Goal: Obtain resource: Download file/media

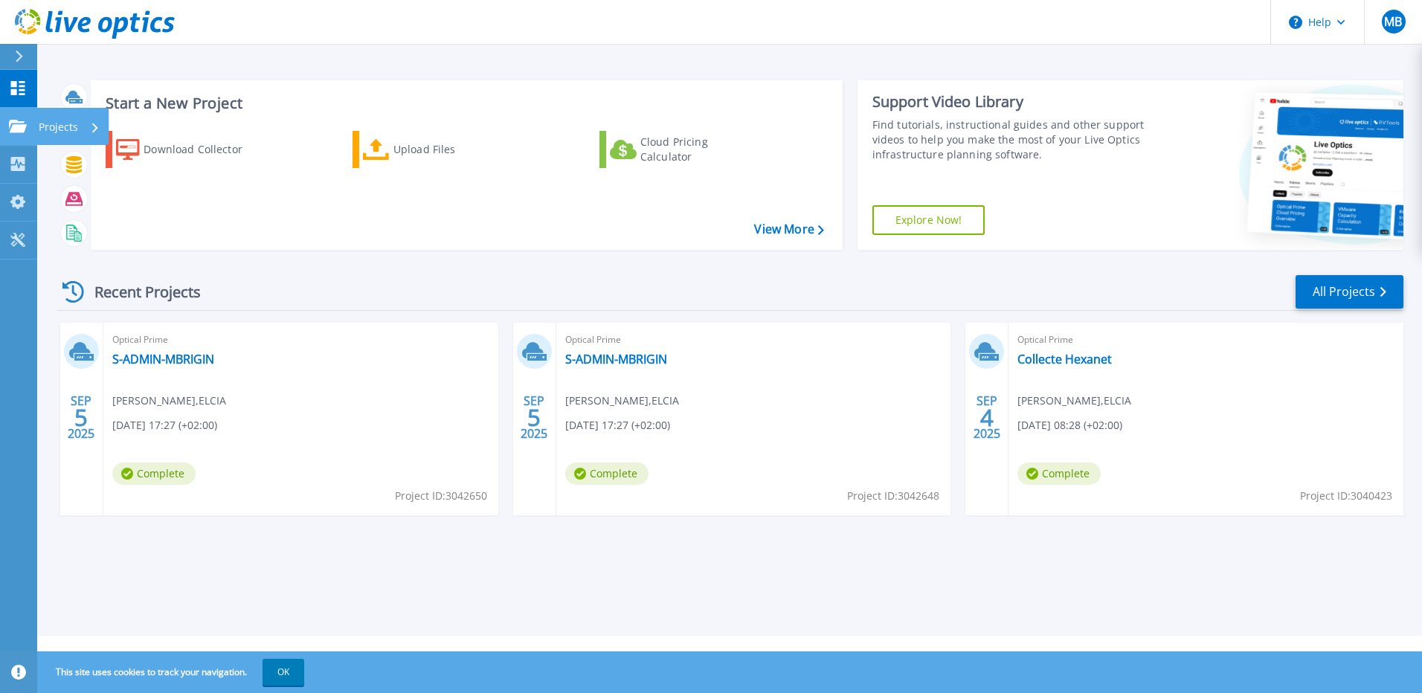
click at [51, 123] on p "Projects" at bounding box center [58, 127] width 39 height 39
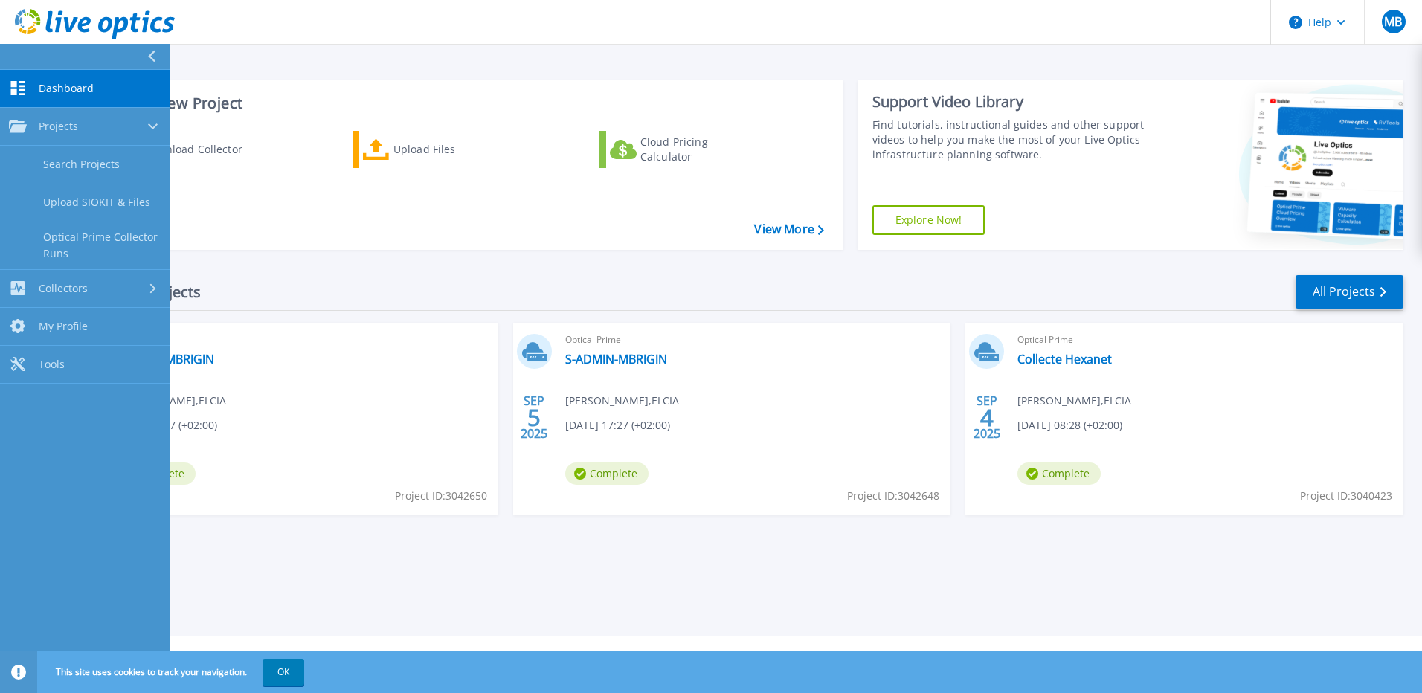
click at [561, 547] on div "Recent Projects All Projects [DATE] Optical Prime S-ADMIN-MBRIGIN [PERSON_NAME]…" at bounding box center [730, 409] width 1346 height 295
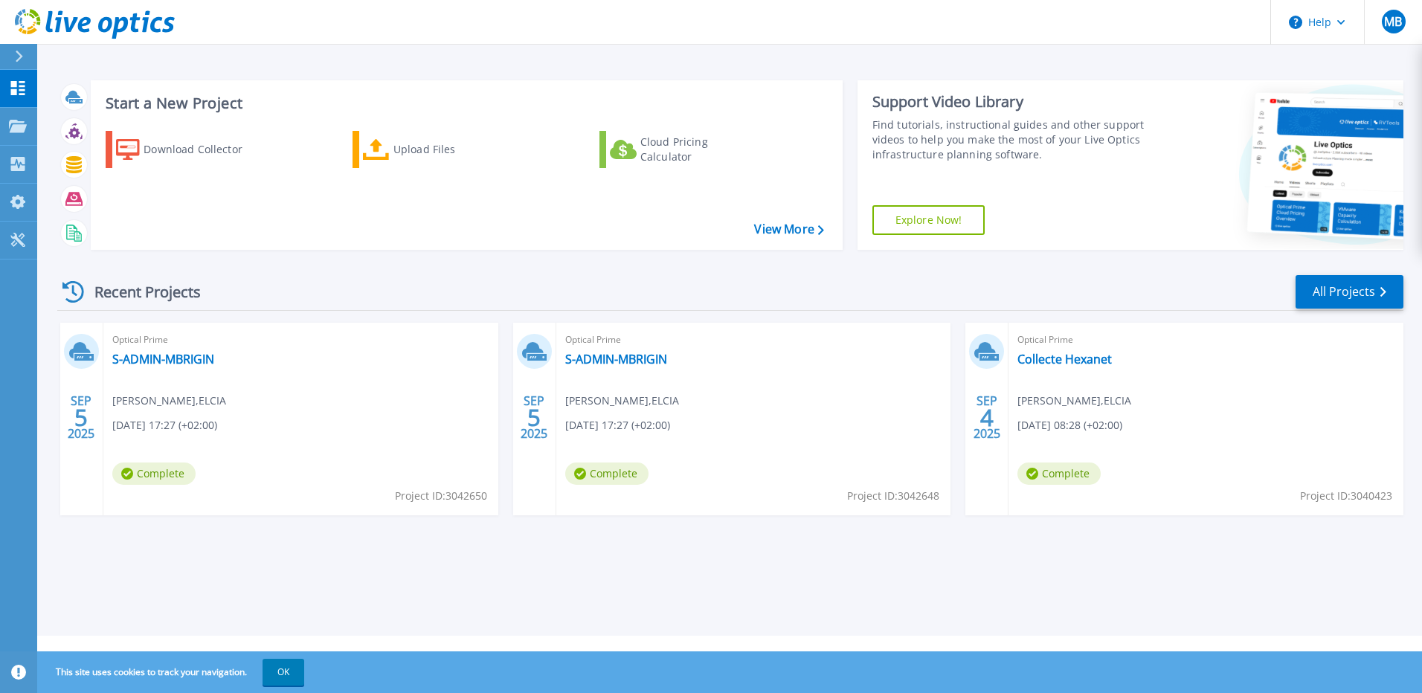
click at [348, 390] on div "Optical Prime S-ADMIN-MBRIGIN [PERSON_NAME] , [PERSON_NAME] [DATE] 17:27 (+02:0…" at bounding box center [300, 419] width 395 height 193
click at [226, 573] on div "Start a New Project Download Collector Upload Files Cloud Pricing Calculator Vi…" at bounding box center [729, 318] width 1385 height 636
click at [322, 497] on div "Optical Prime S-ADMIN-MBRIGIN [PERSON_NAME] , [PERSON_NAME] [DATE] 17:27 (+02:0…" at bounding box center [300, 419] width 395 height 193
click at [170, 478] on span "Complete" at bounding box center [153, 474] width 83 height 22
click at [155, 367] on div "Optical Prime S-ADMIN-MBRIGIN [PERSON_NAME] , [PERSON_NAME] [DATE] 17:27 (+02:0…" at bounding box center [300, 419] width 395 height 193
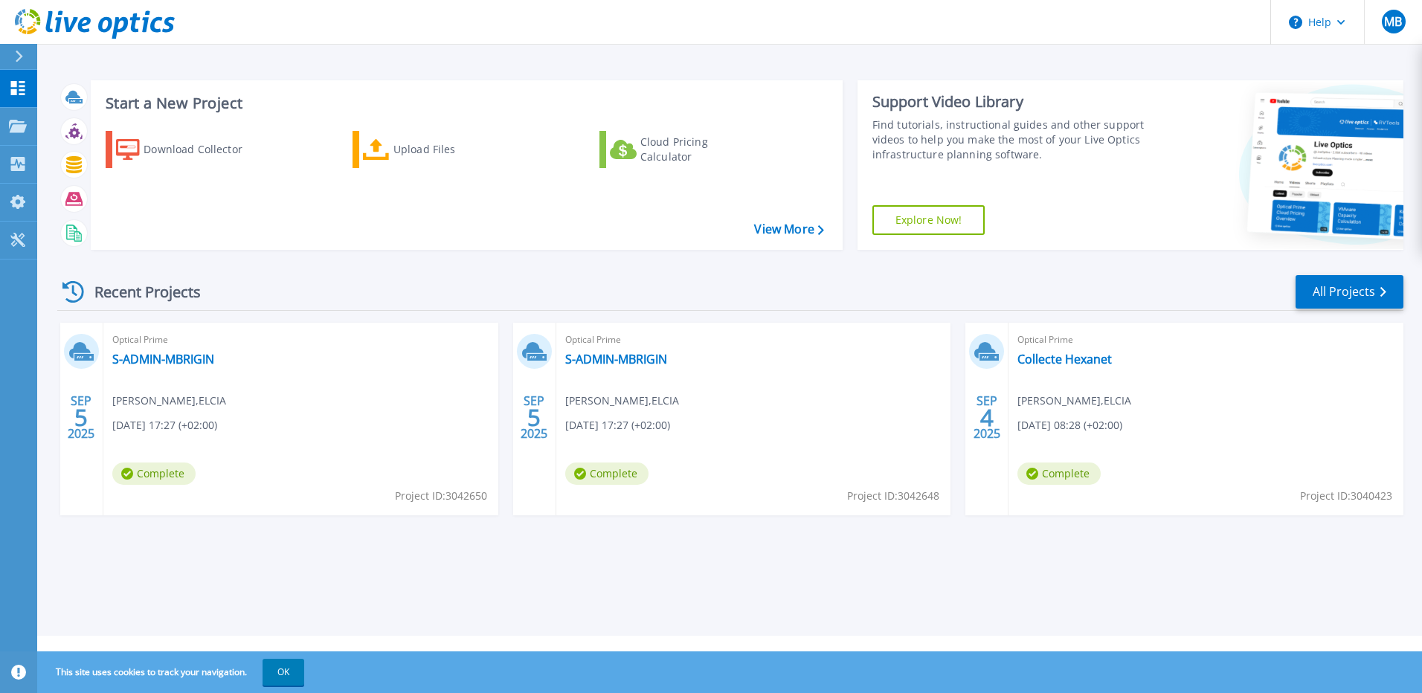
click at [153, 336] on span "Optical Prime" at bounding box center [300, 340] width 377 height 16
click at [155, 359] on link "S-ADMIN-MBRIGIN" at bounding box center [163, 359] width 102 height 15
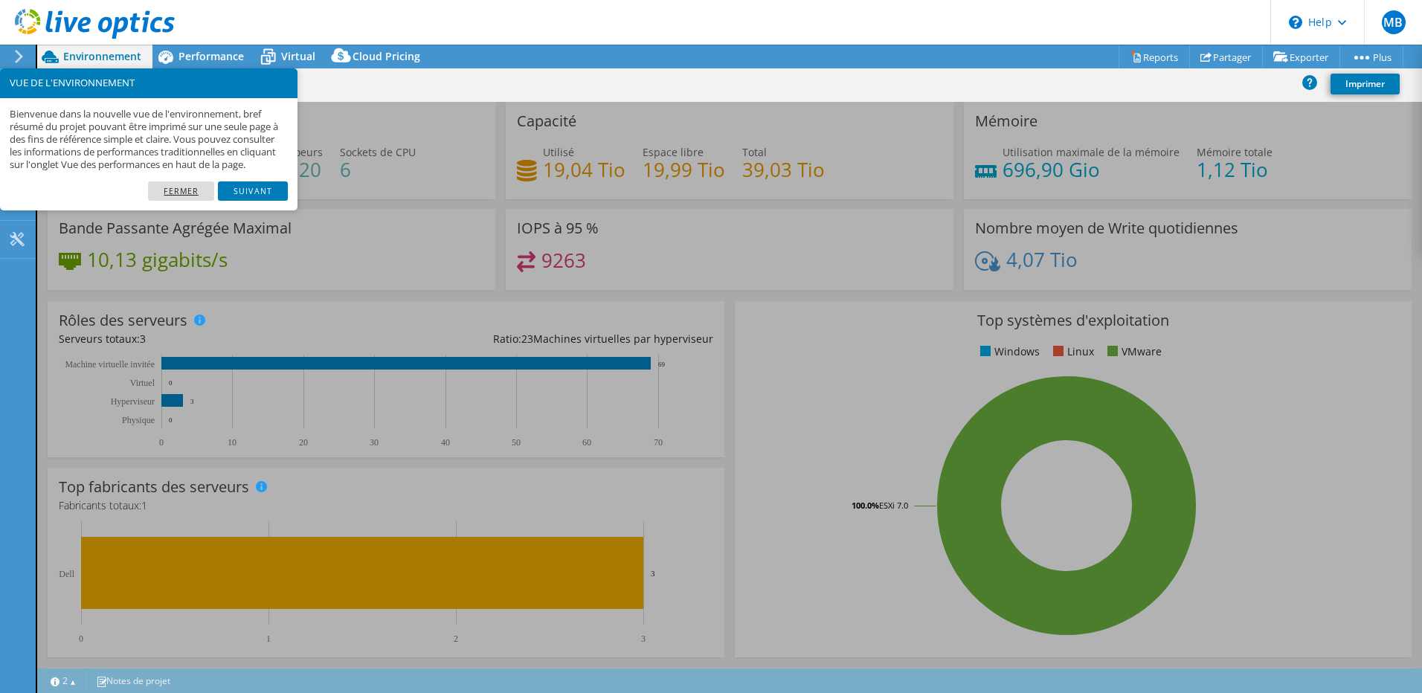
select select "USD"
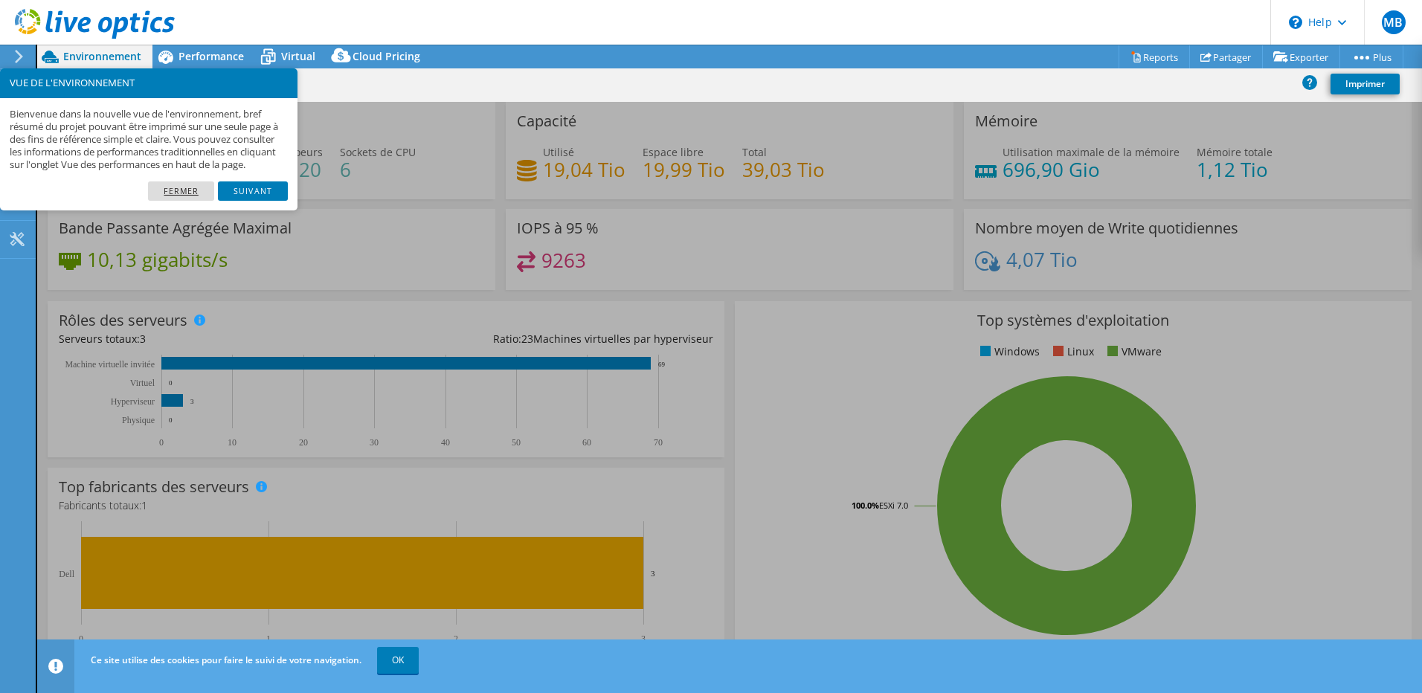
click at [184, 201] on link "Fermer" at bounding box center [181, 190] width 66 height 19
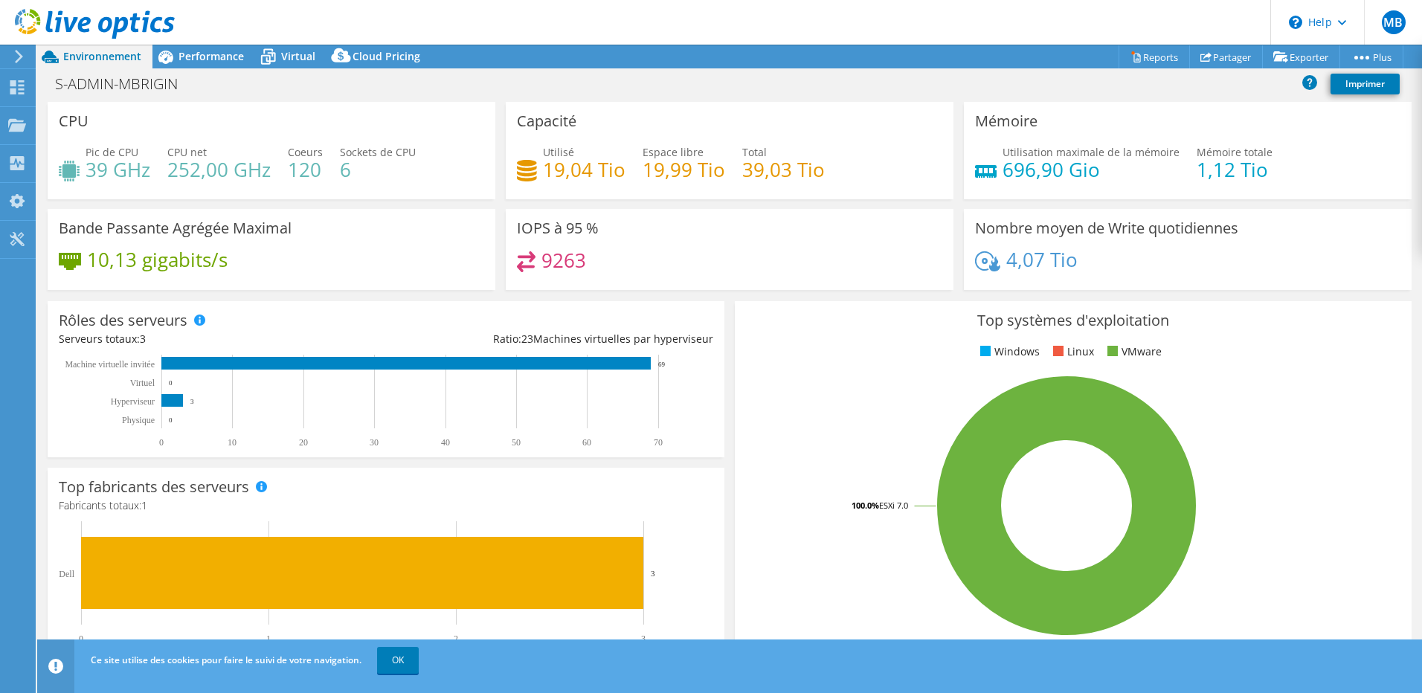
scroll to position [300, 0]
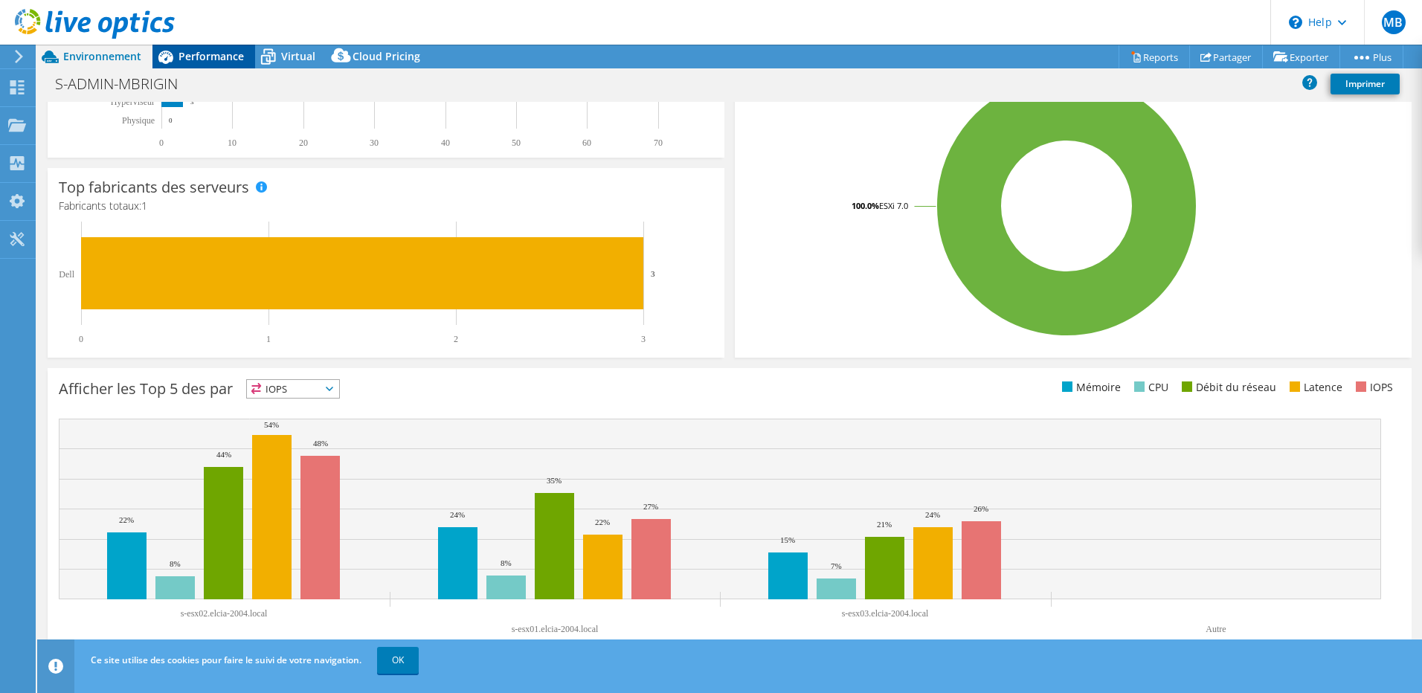
click at [203, 59] on span "Performance" at bounding box center [210, 56] width 65 height 14
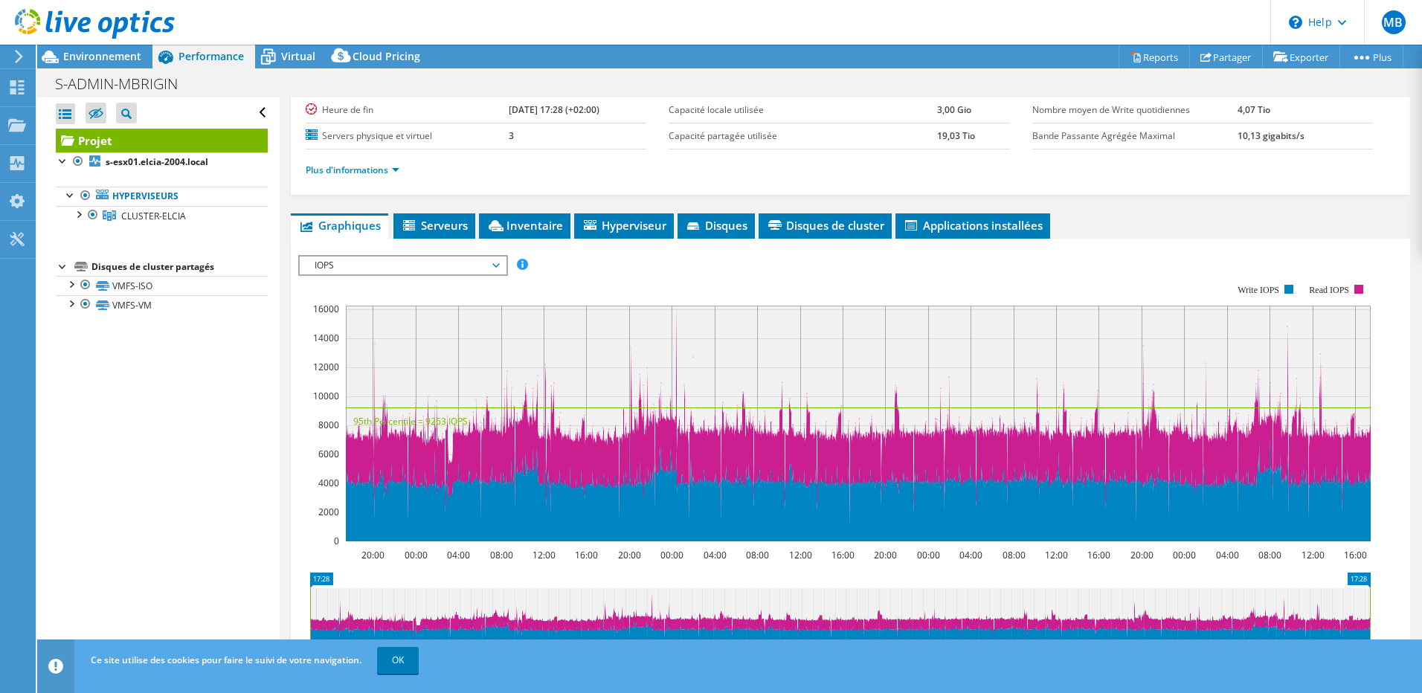
scroll to position [223, 0]
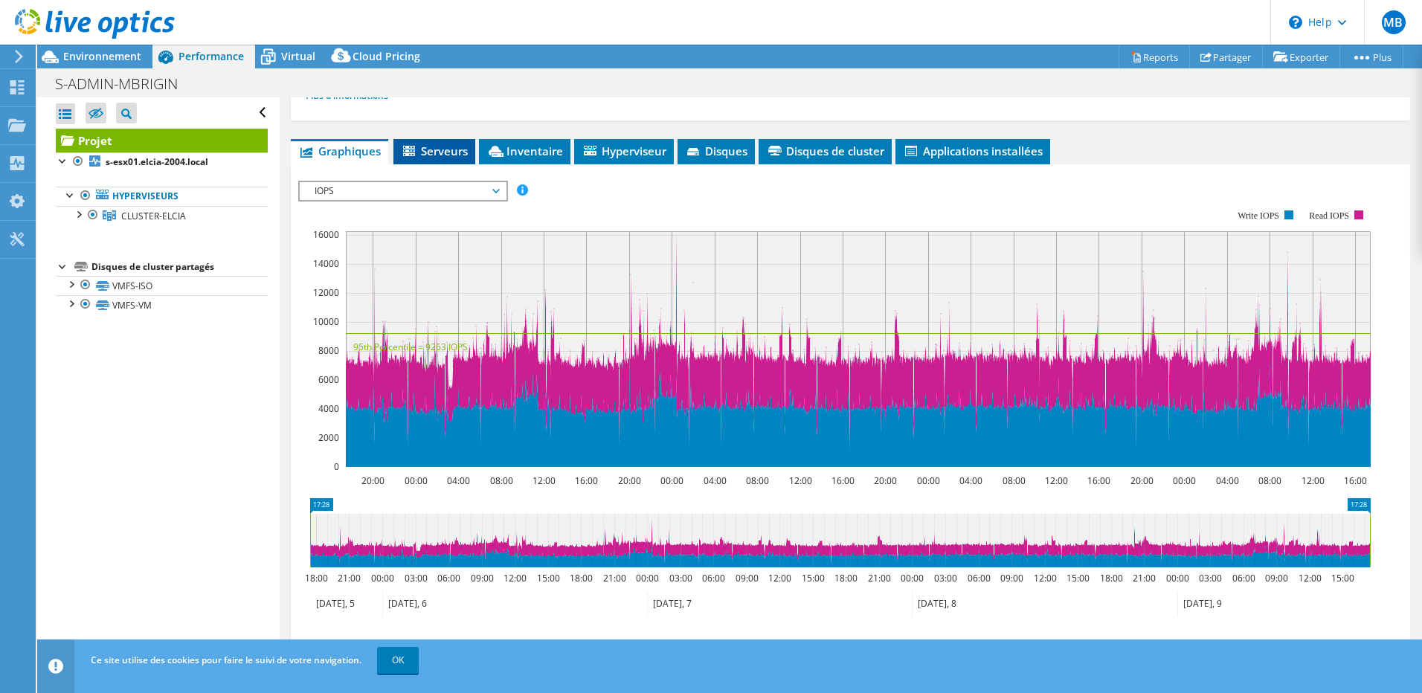
click at [463, 161] on li "Serveurs" at bounding box center [434, 151] width 82 height 25
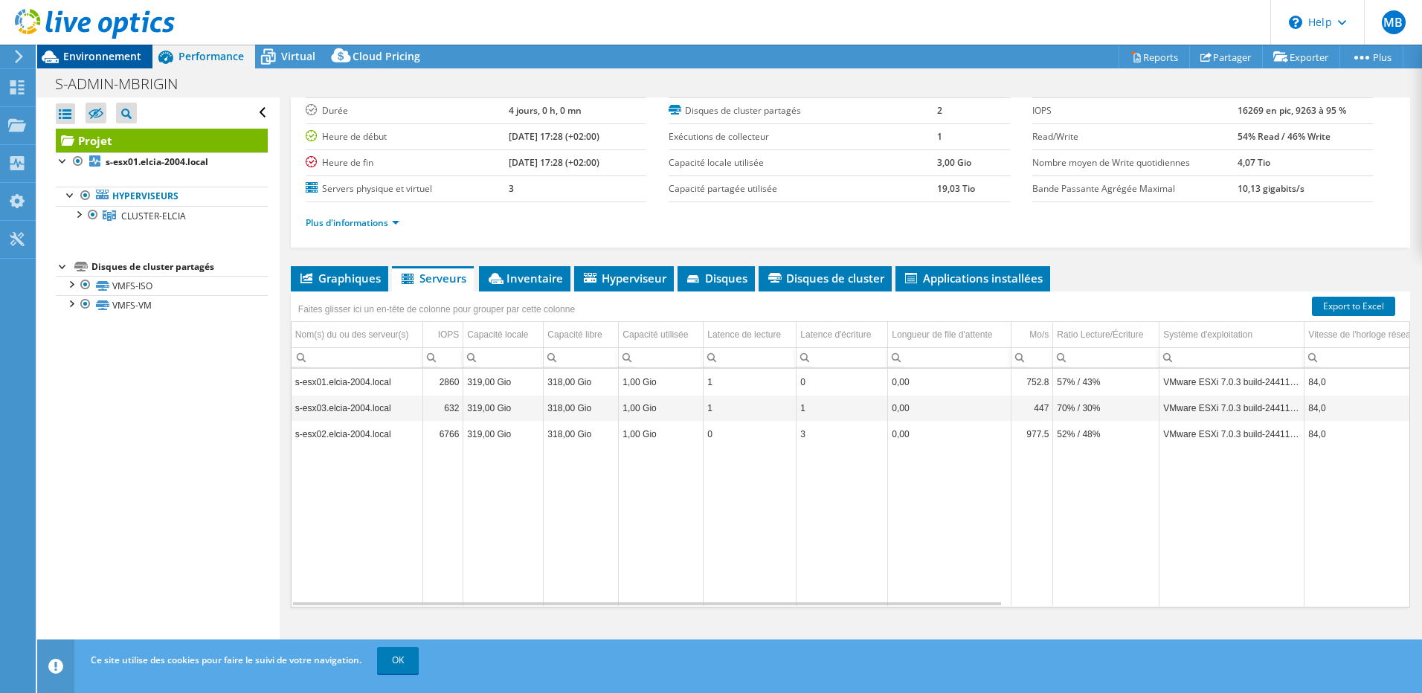
click at [105, 59] on span "Environnement" at bounding box center [102, 56] width 78 height 14
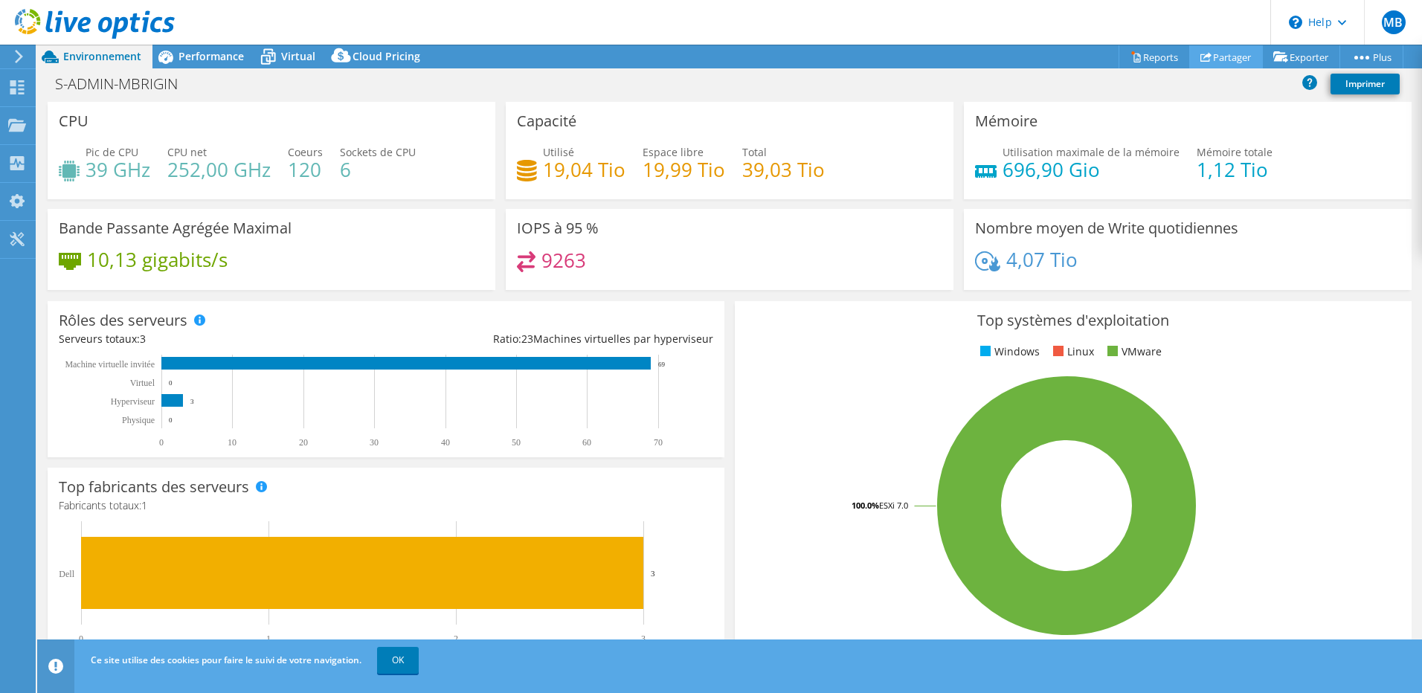
click at [1215, 57] on link "Partager" at bounding box center [1226, 56] width 74 height 23
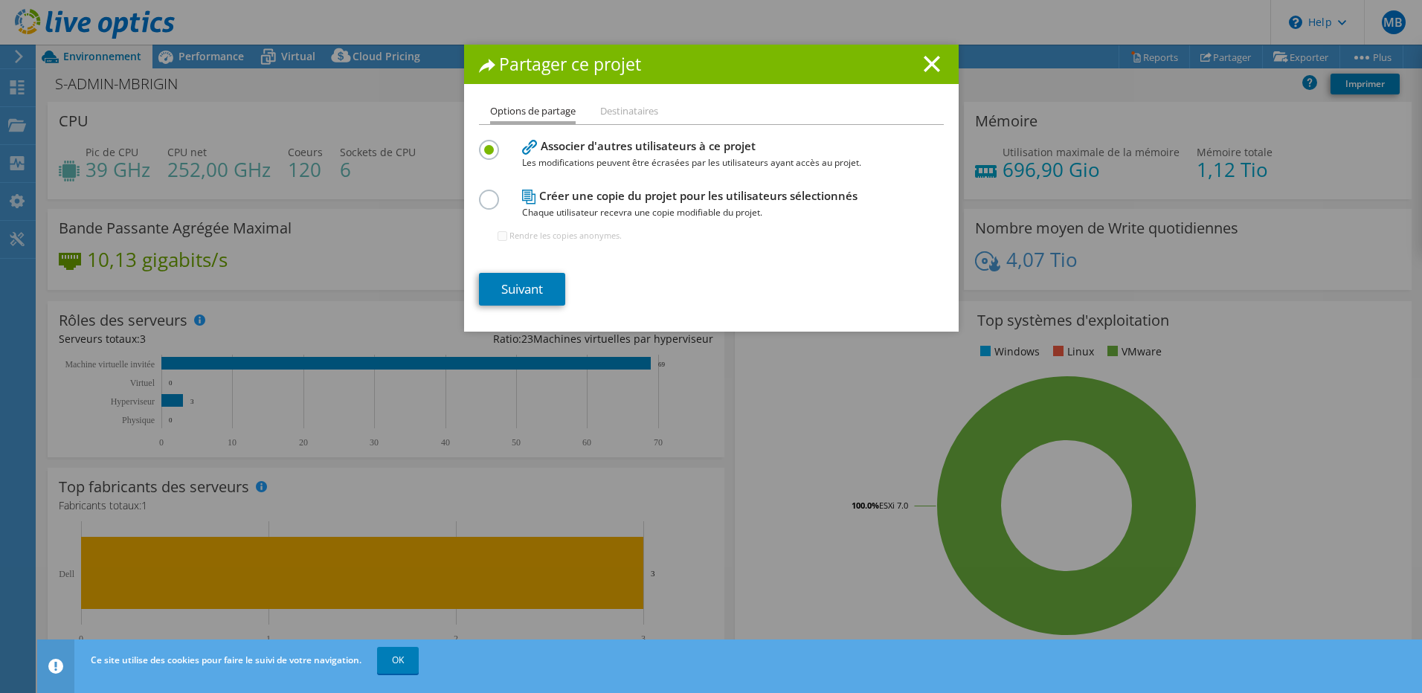
click at [613, 112] on li "Destinataires" at bounding box center [629, 112] width 58 height 19
click at [625, 115] on li "Destinataires" at bounding box center [629, 112] width 58 height 19
click at [515, 287] on link "Suivant" at bounding box center [522, 289] width 86 height 33
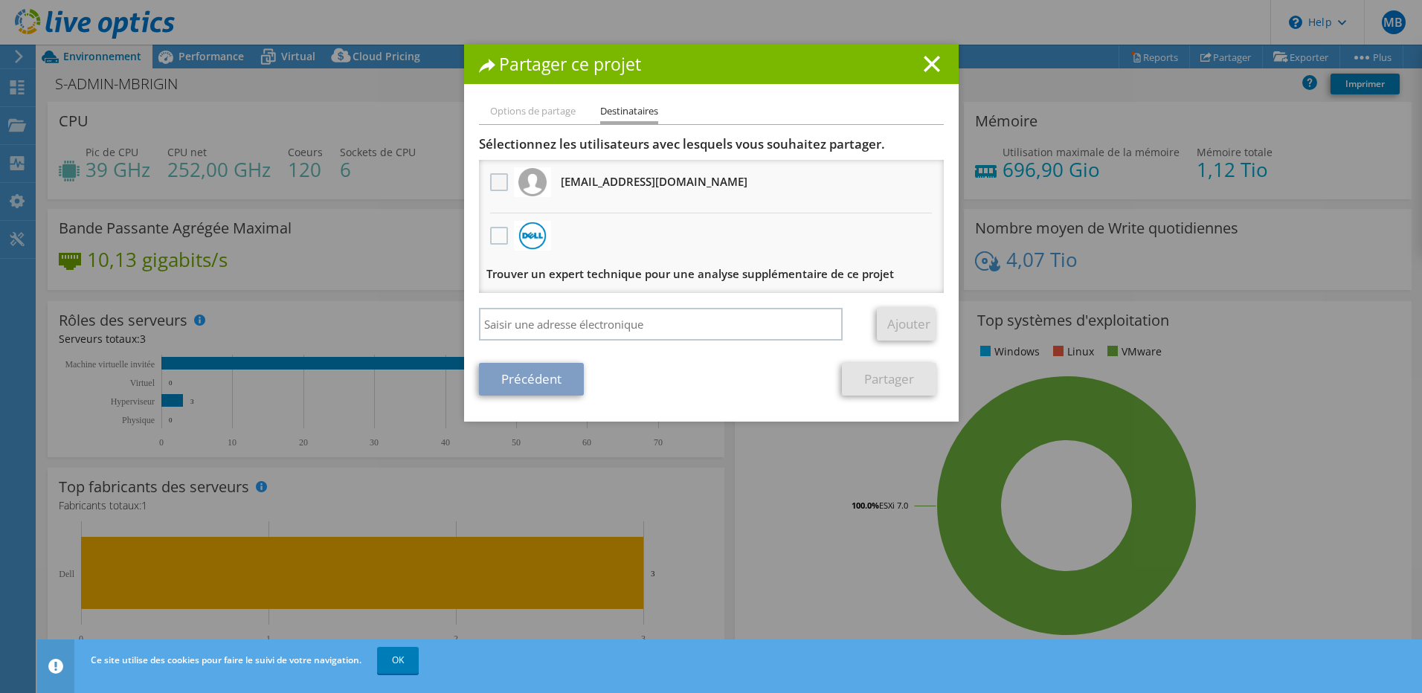
click at [492, 179] on label at bounding box center [501, 182] width 22 height 18
click at [0, 0] on input "checkbox" at bounding box center [0, 0] width 0 height 0
click at [881, 374] on link "Partager" at bounding box center [889, 379] width 94 height 33
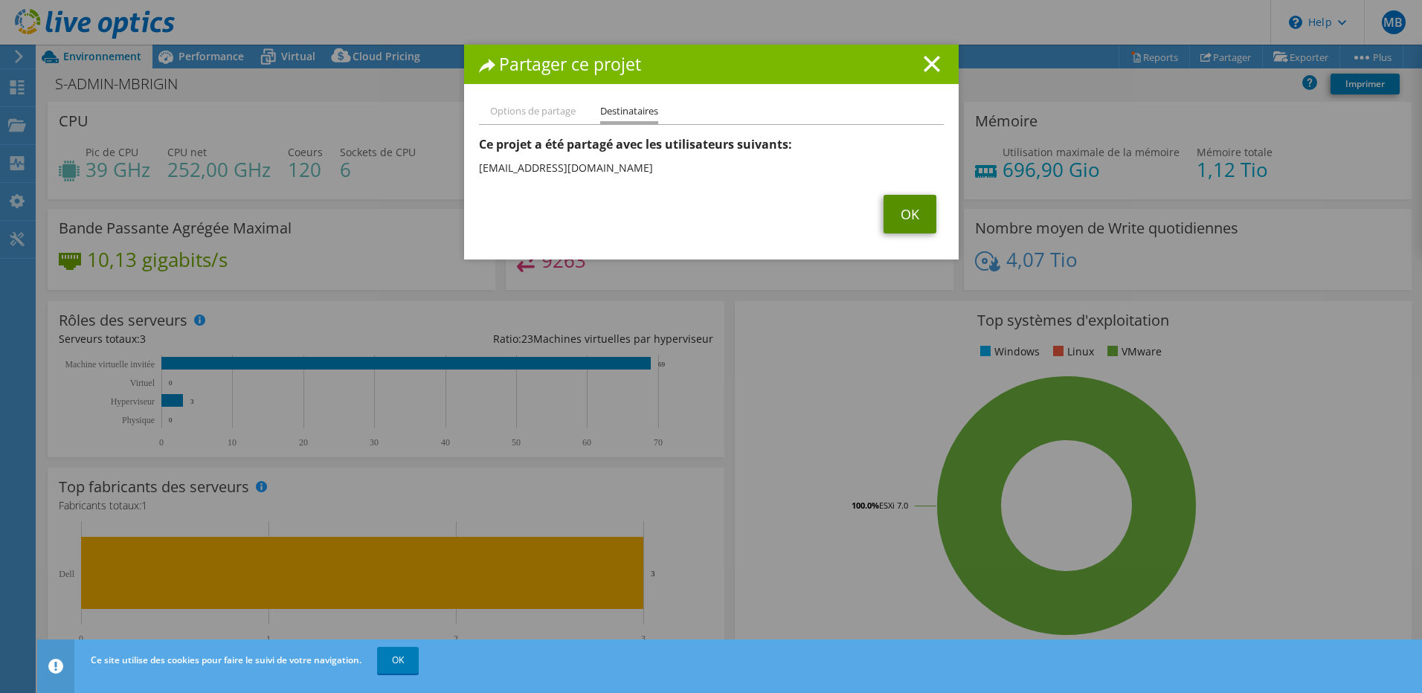
click at [913, 212] on link "OK" at bounding box center [910, 214] width 53 height 39
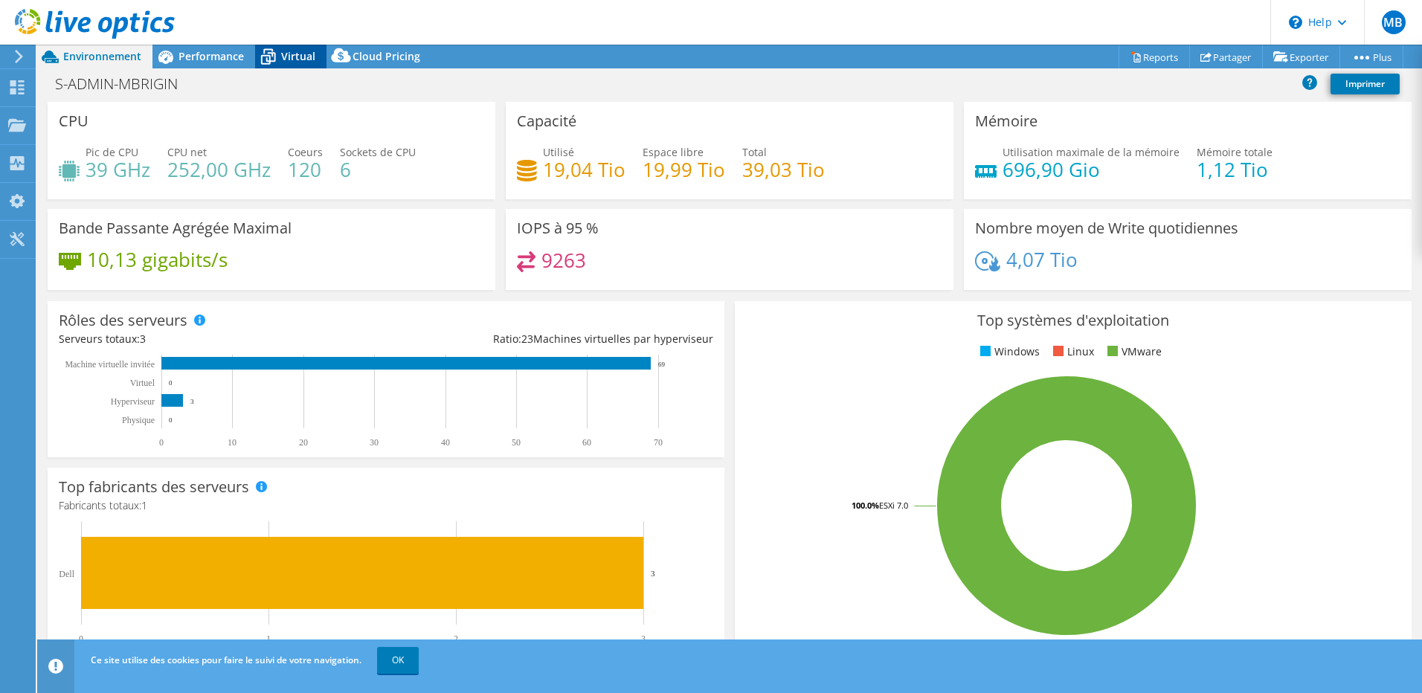
click at [273, 59] on icon at bounding box center [268, 57] width 26 height 26
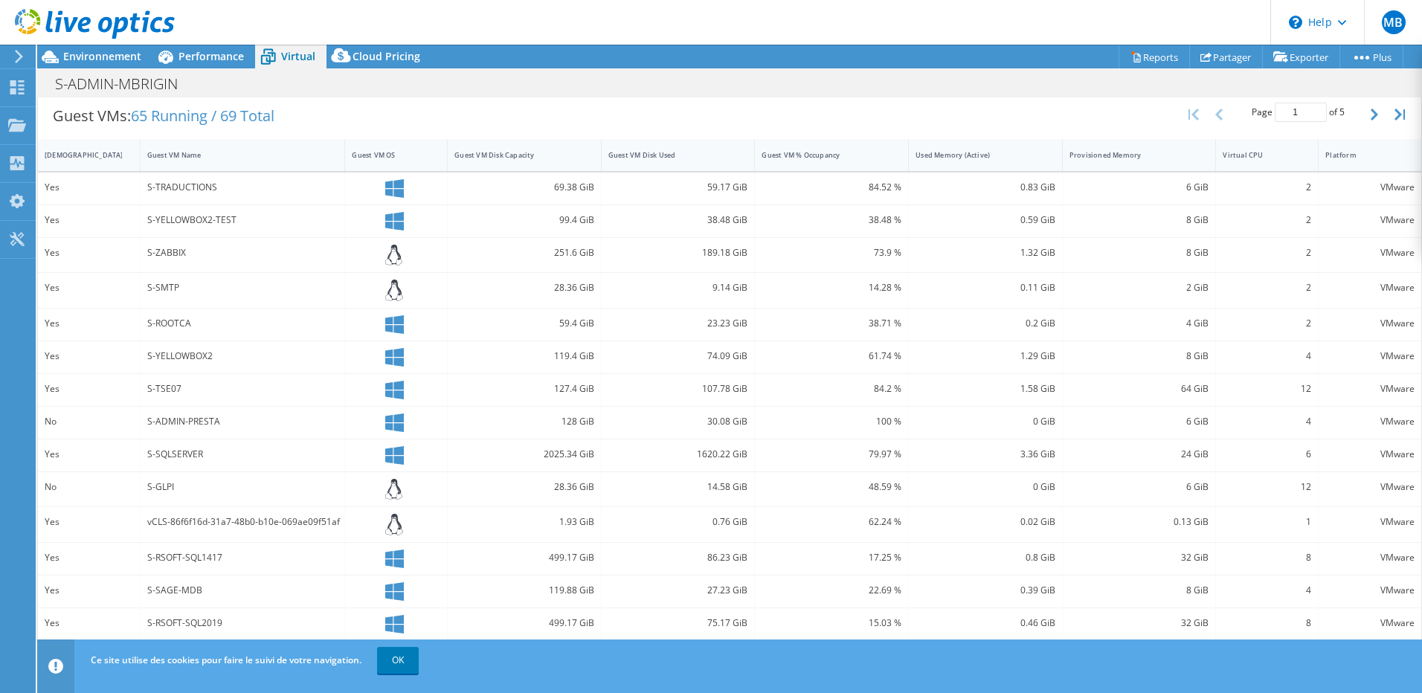
scroll to position [74, 0]
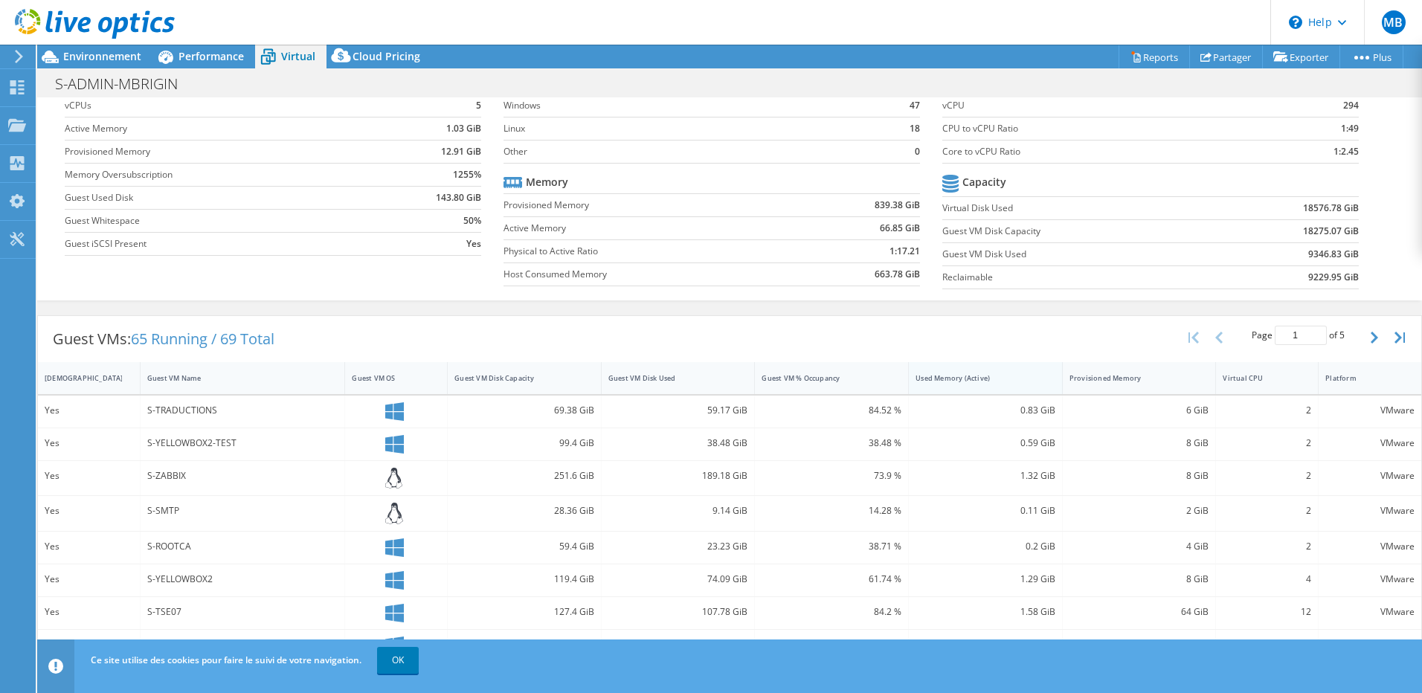
click at [1023, 384] on div "Used Memory (Active)" at bounding box center [976, 378] width 135 height 23
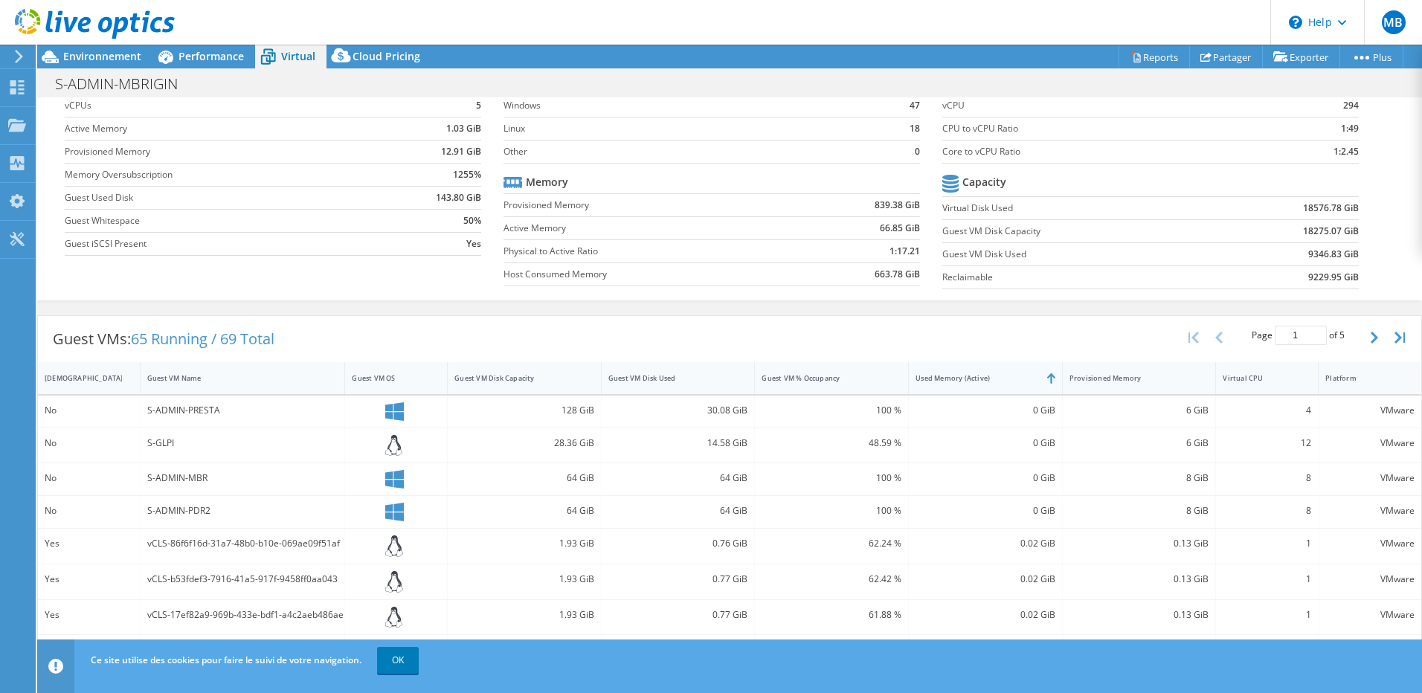
click at [1023, 382] on div "Used Memory (Active)" at bounding box center [976, 378] width 122 height 10
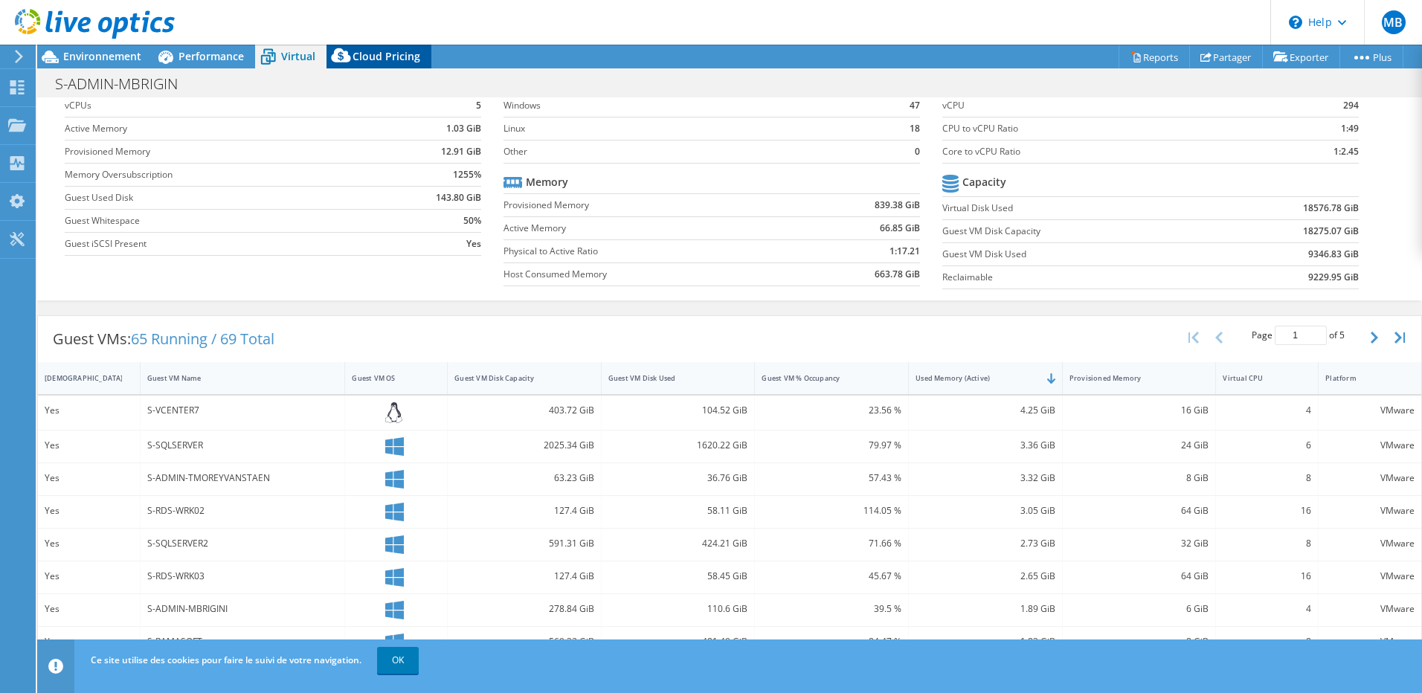
click at [367, 59] on span "Cloud Pricing" at bounding box center [387, 56] width 68 height 14
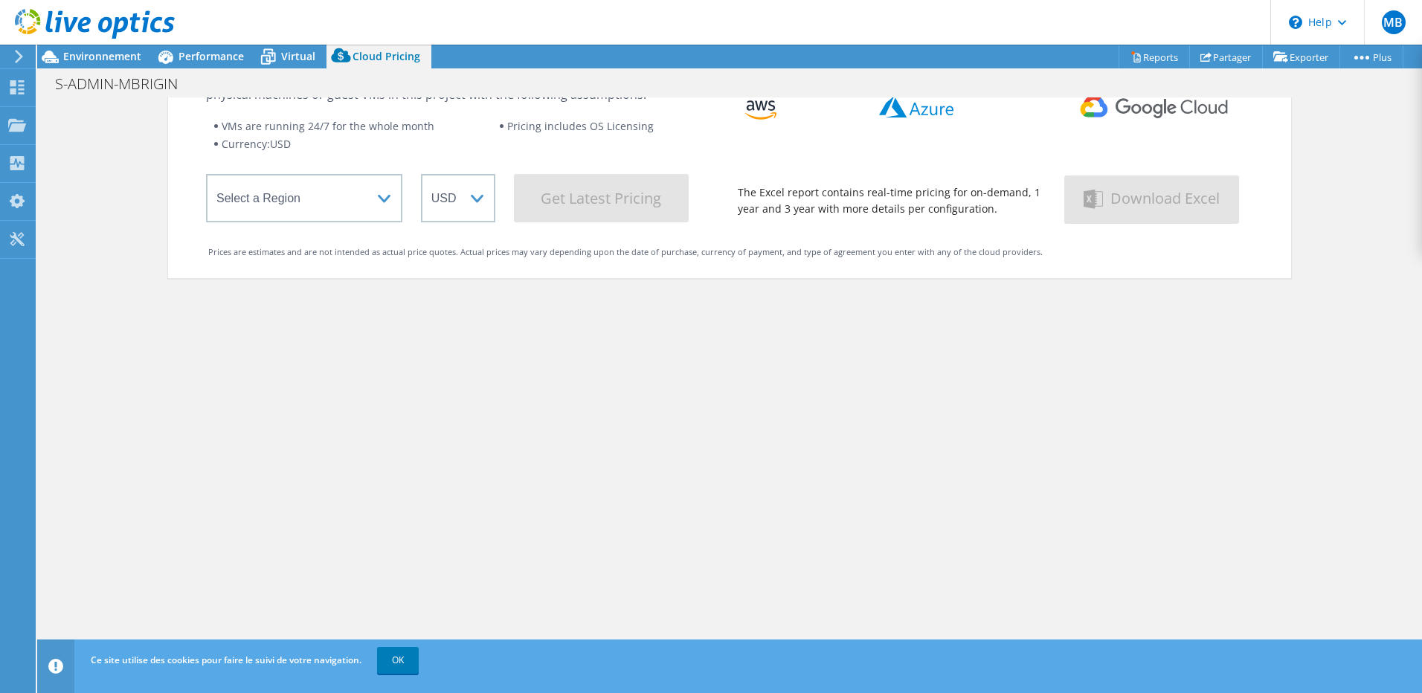
scroll to position [0, 0]
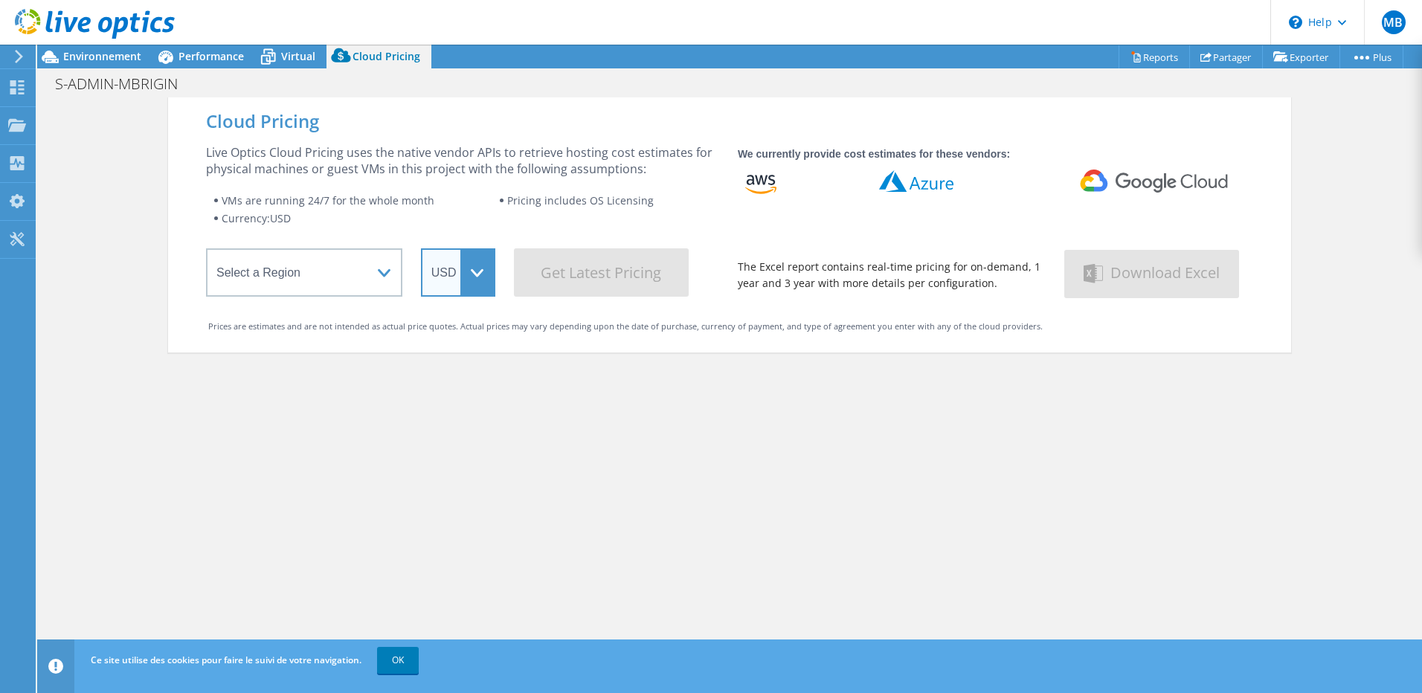
click at [446, 268] on select "ARS AUD BRL CAD CHF CLP CNY DKK EUR GBP HKD HUF INR JPY MXN MYR NOK NZD PEN SEK…" at bounding box center [458, 272] width 74 height 48
click at [435, 268] on select "ARS AUD BRL CAD CHF CLP CNY DKK EUR GBP HKD HUF INR JPY MXN MYR NOK NZD PEN SEK…" at bounding box center [458, 272] width 74 height 48
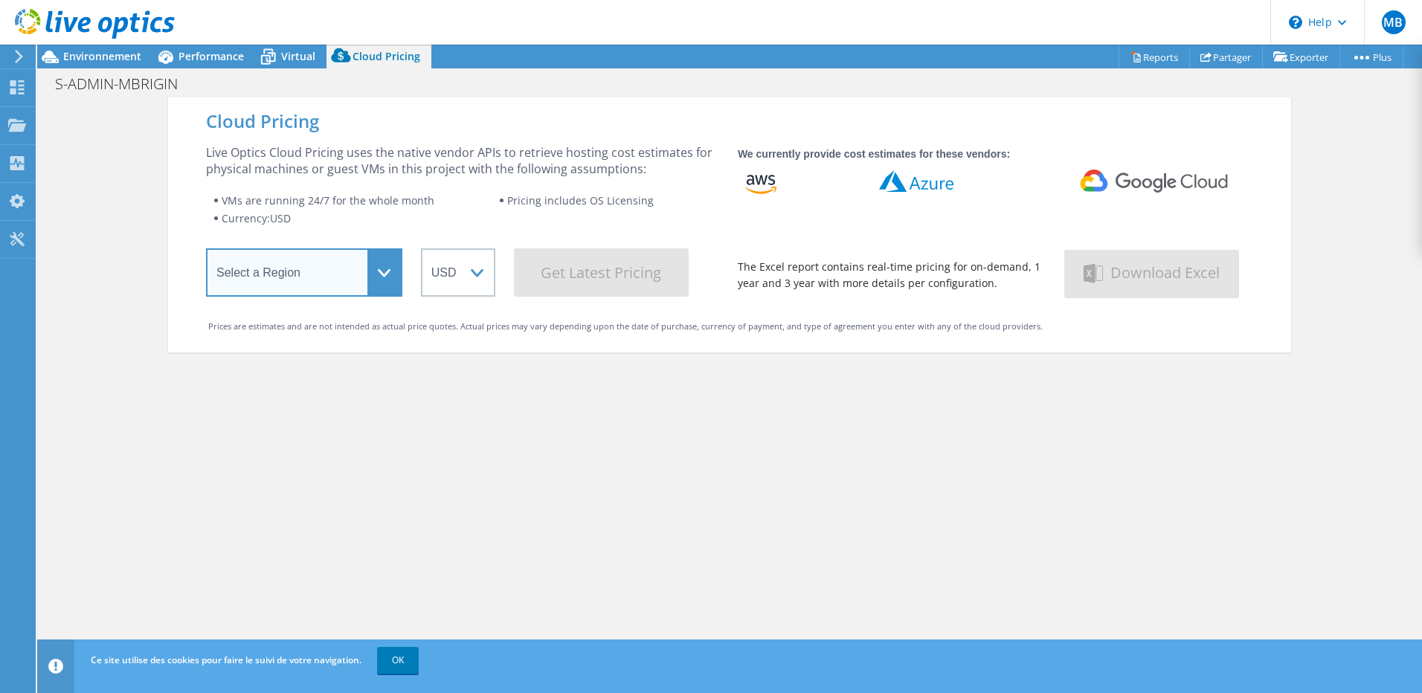
click at [373, 267] on select "Select a Region Asia Pacific (Hong Kong) Asia Pacific (Mumbai) Asia Pacific (Se…" at bounding box center [304, 272] width 196 height 48
select select "EUFrankfurt"
click at [206, 251] on select "Select a Region Asia Pacific (Hong Kong) Asia Pacific (Mumbai) Asia Pacific (Se…" at bounding box center [304, 272] width 196 height 48
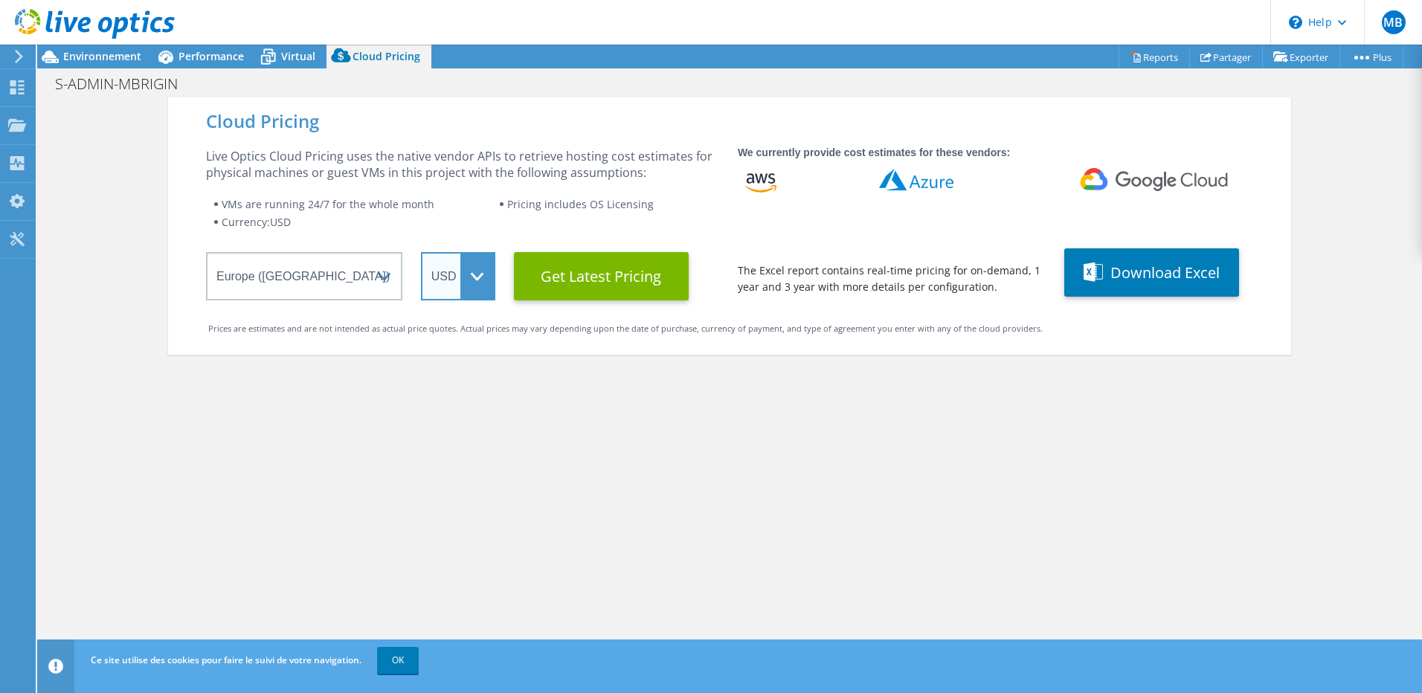
click at [470, 279] on select "ARS AUD BRL CAD CHF CLP CNY DKK EUR GBP HKD HUF INR JPY MXN MYR NOK NZD PEN SEK…" at bounding box center [458, 276] width 74 height 48
click at [421, 252] on select "ARS AUD BRL CAD CHF CLP CNY DKK EUR GBP HKD HUF INR JPY MXN MYR NOK NZD PEN SEK…" at bounding box center [458, 276] width 74 height 48
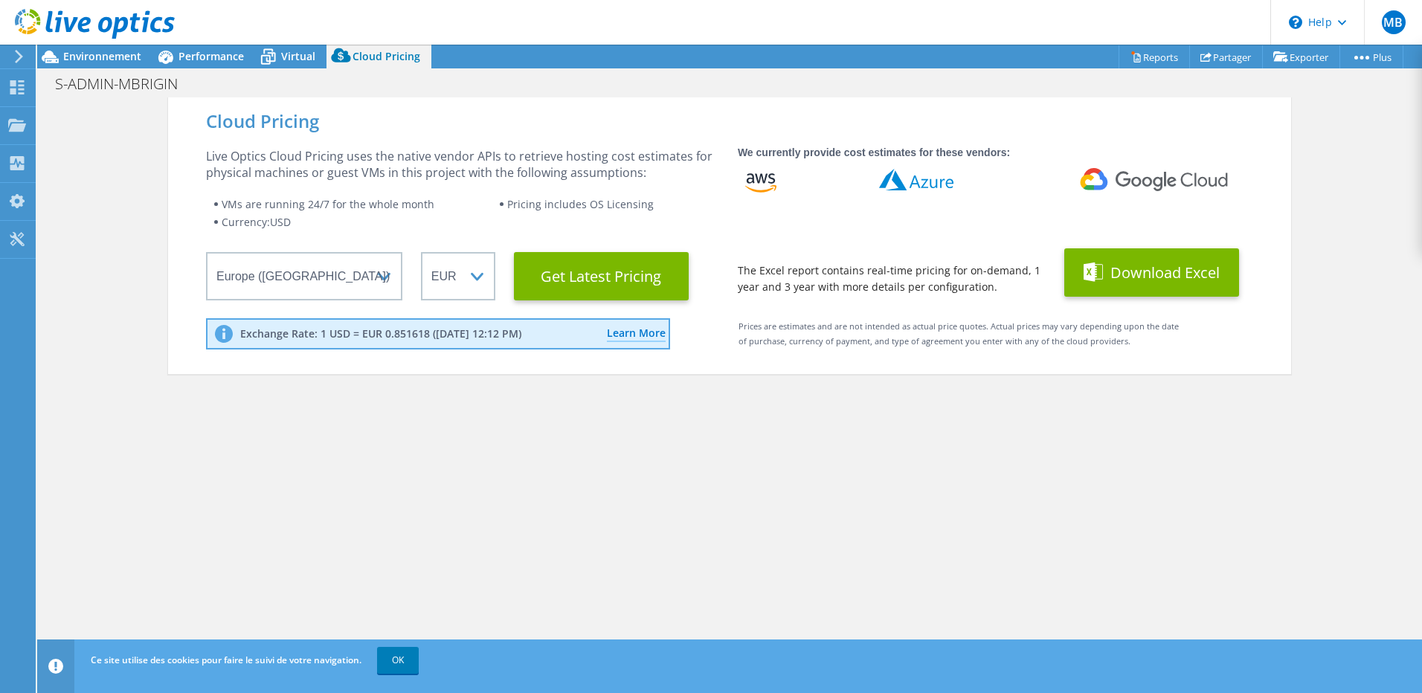
click at [1157, 274] on button "Download Excel" at bounding box center [1151, 272] width 175 height 48
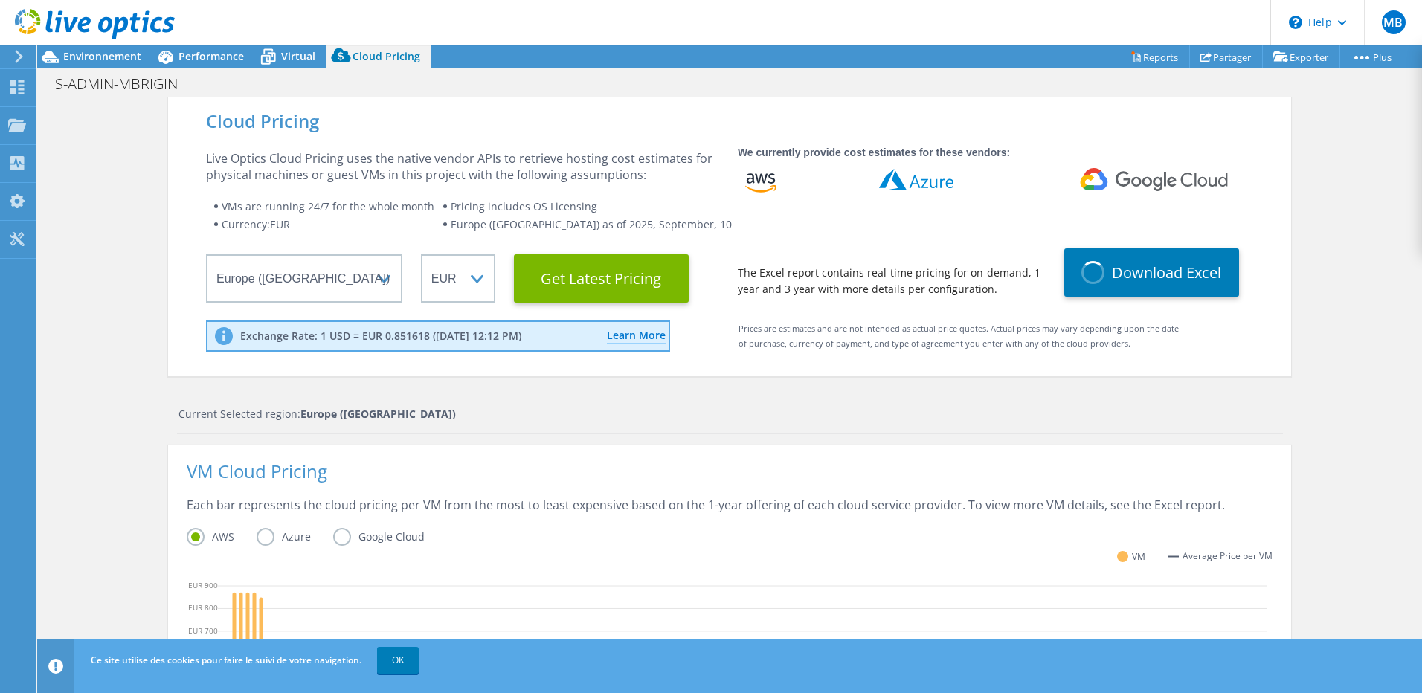
scroll to position [96, 0]
click at [86, 417] on div "Cloud Pricing Live Optics Cloud Pricing uses the native vendor APIs to retrieve…" at bounding box center [729, 603] width 1385 height 1013
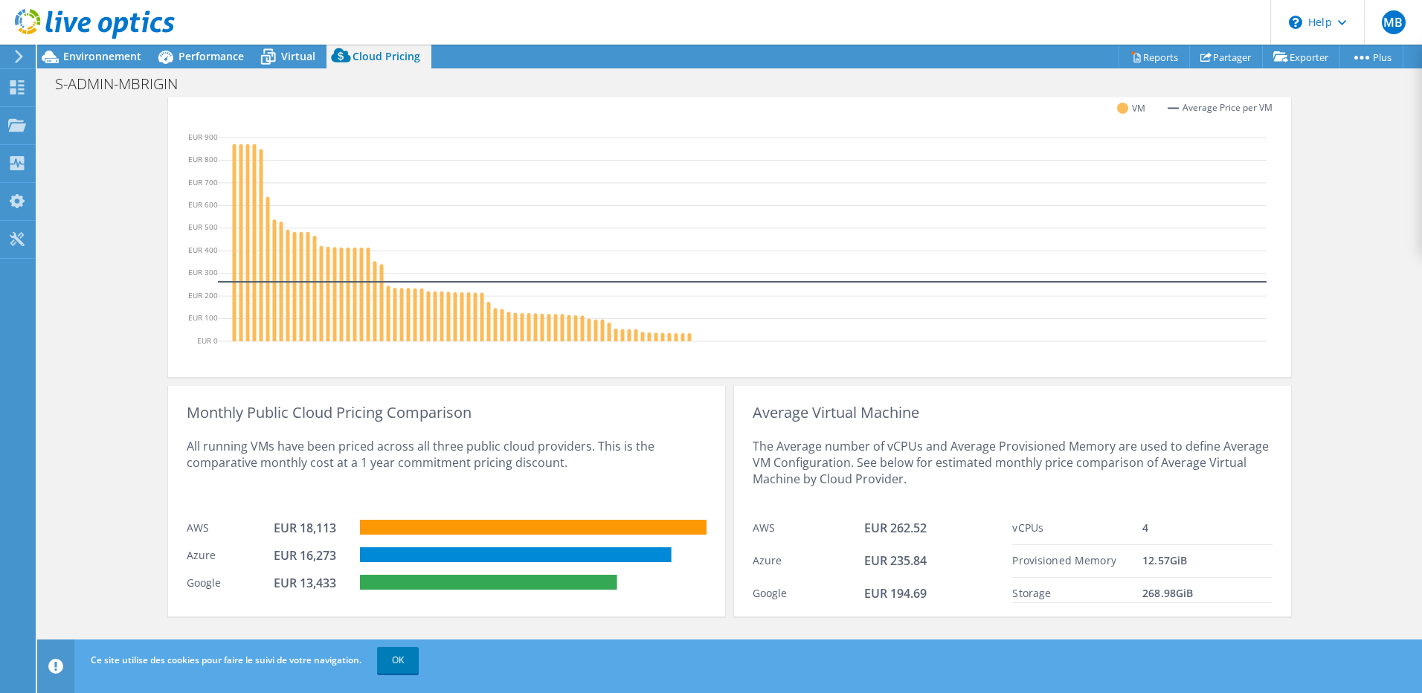
drag, startPoint x: 65, startPoint y: 359, endPoint x: 97, endPoint y: 384, distance: 40.3
click at [65, 360] on div "Cloud Pricing Live Optics Cloud Pricing uses the native vendor APIs to retrieve…" at bounding box center [729, 157] width 1385 height 1013
click at [402, 659] on link "OK" at bounding box center [398, 660] width 42 height 27
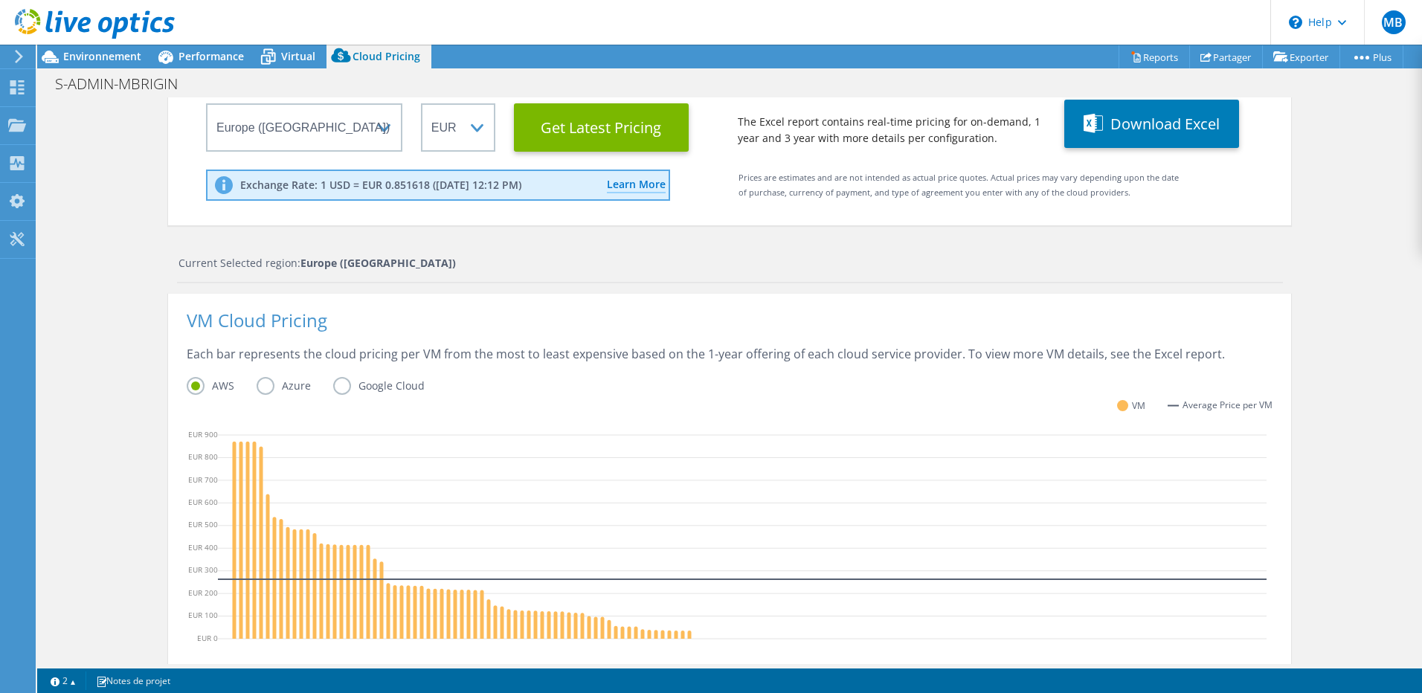
scroll to position [74, 0]
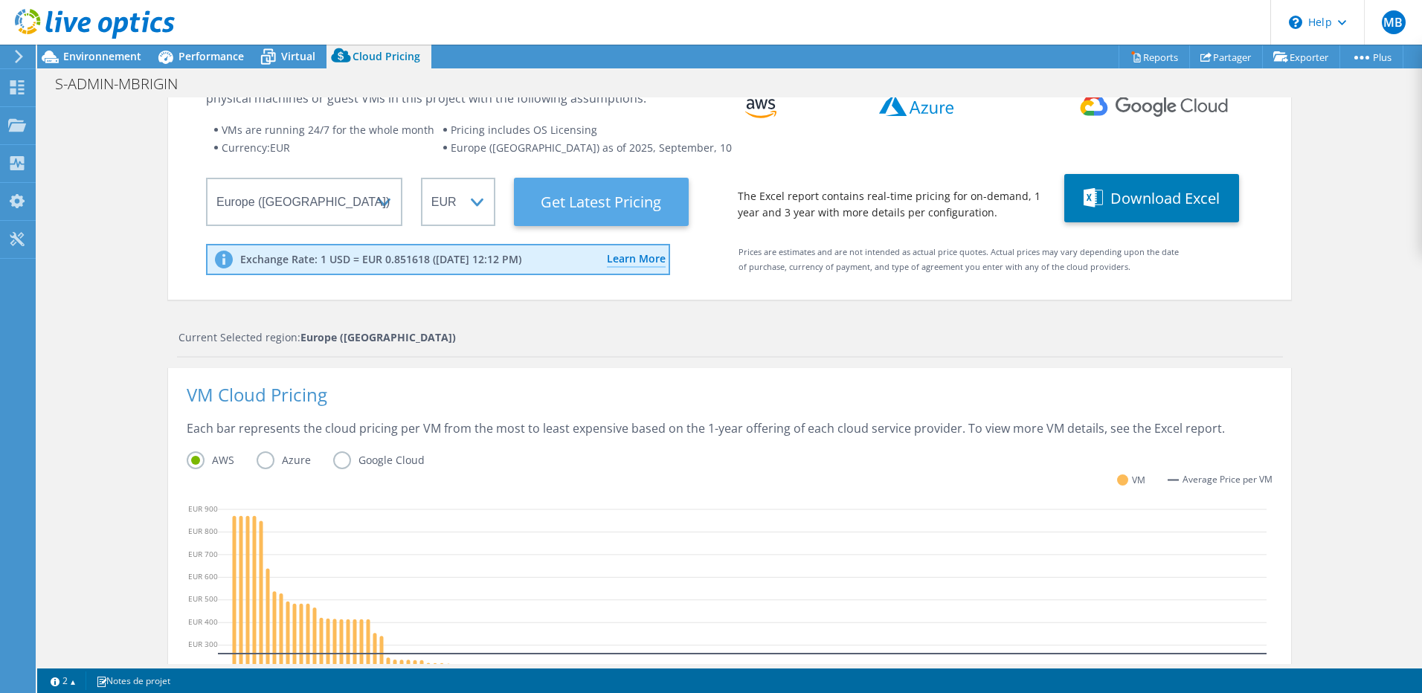
click at [628, 195] on Latest "Get Latest Pricing" at bounding box center [601, 202] width 175 height 48
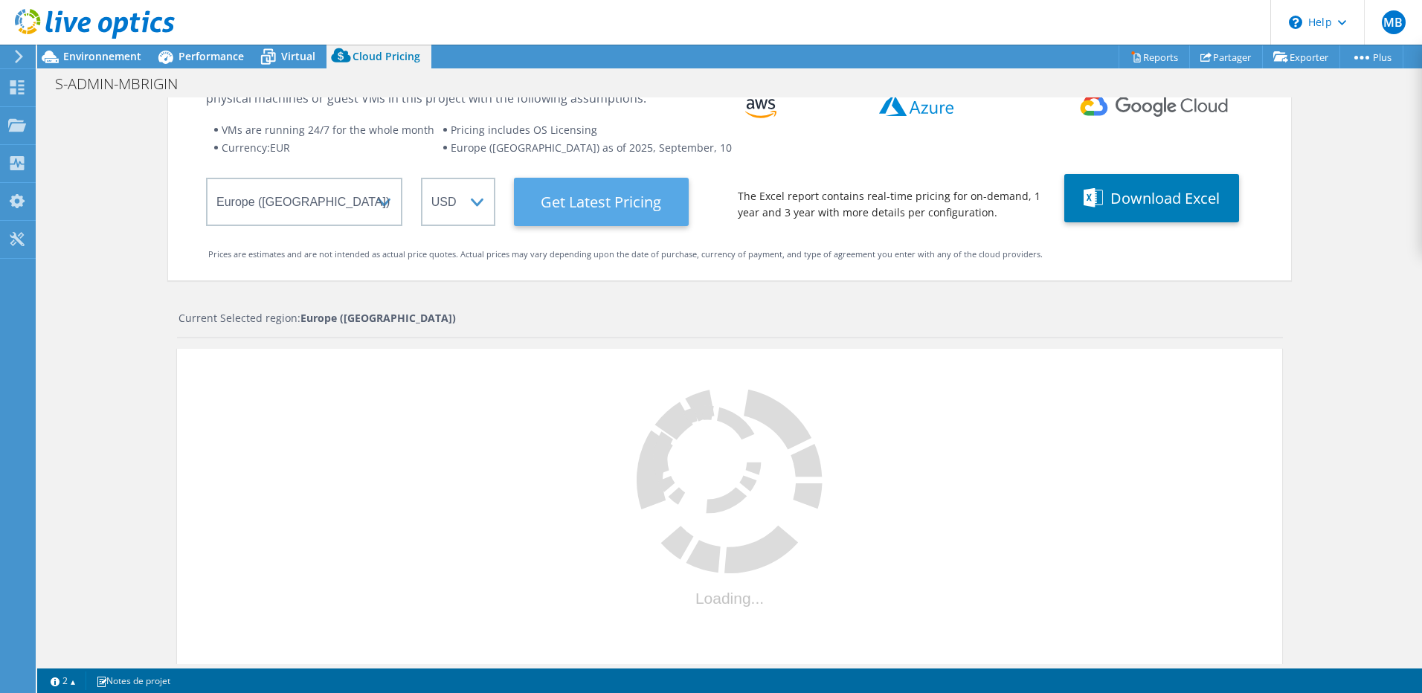
select select "EUR"
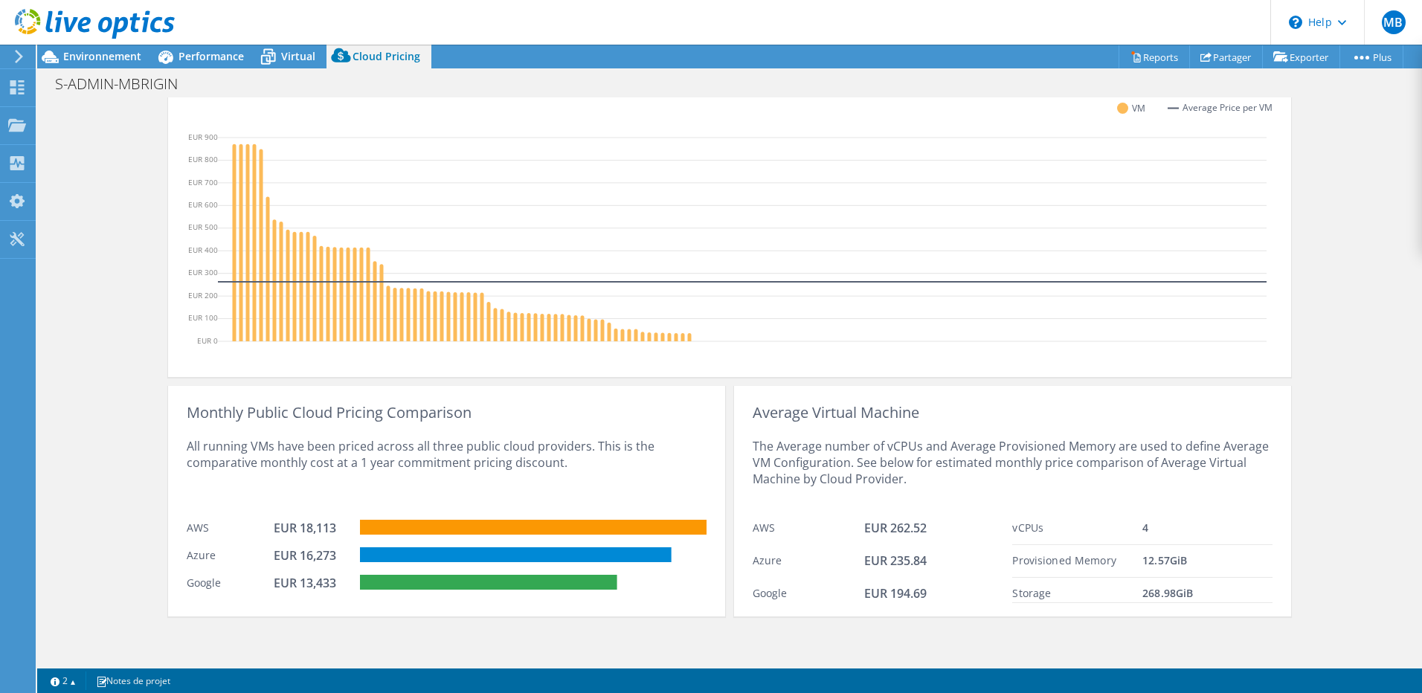
scroll to position [0, 0]
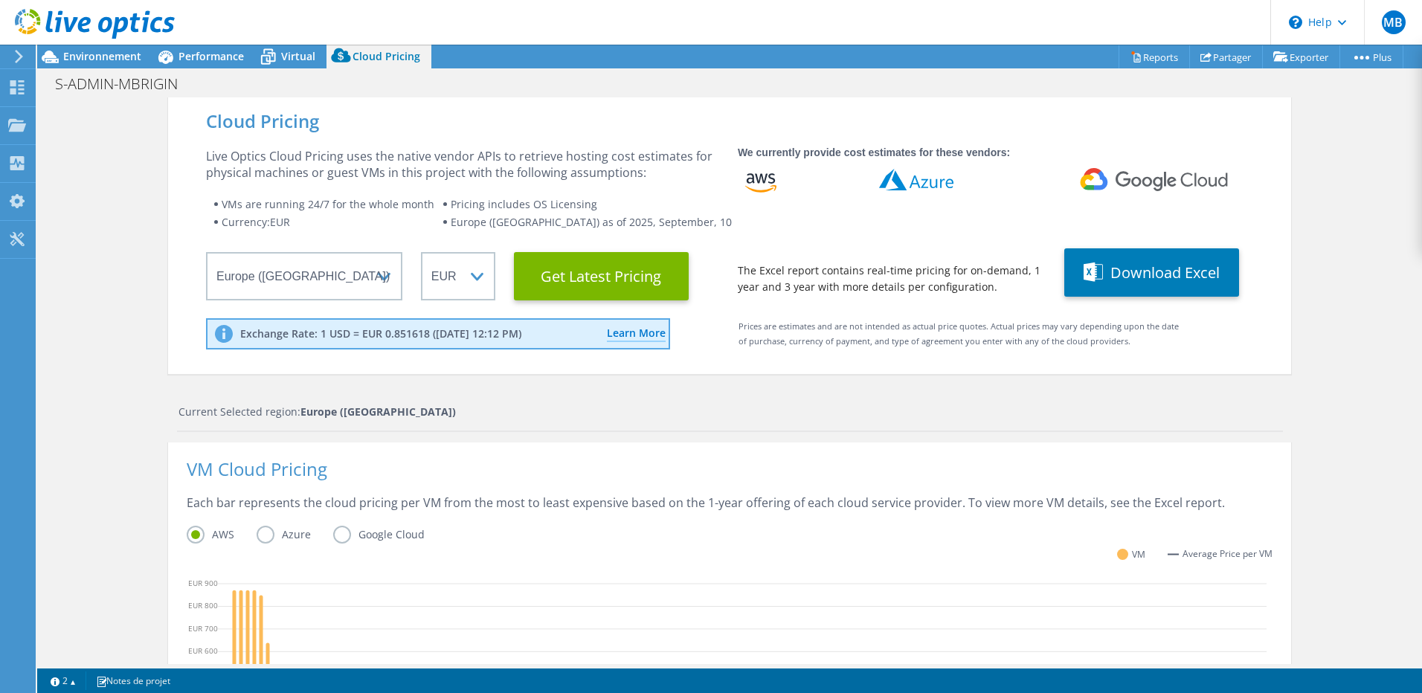
click at [261, 536] on label "Azure" at bounding box center [295, 535] width 77 height 18
click at [0, 0] on input "Azure" at bounding box center [0, 0] width 0 height 0
click at [190, 532] on label "AWS" at bounding box center [222, 535] width 70 height 18
click at [0, 0] on input "AWS" at bounding box center [0, 0] width 0 height 0
click at [261, 537] on label "Azure" at bounding box center [295, 535] width 77 height 18
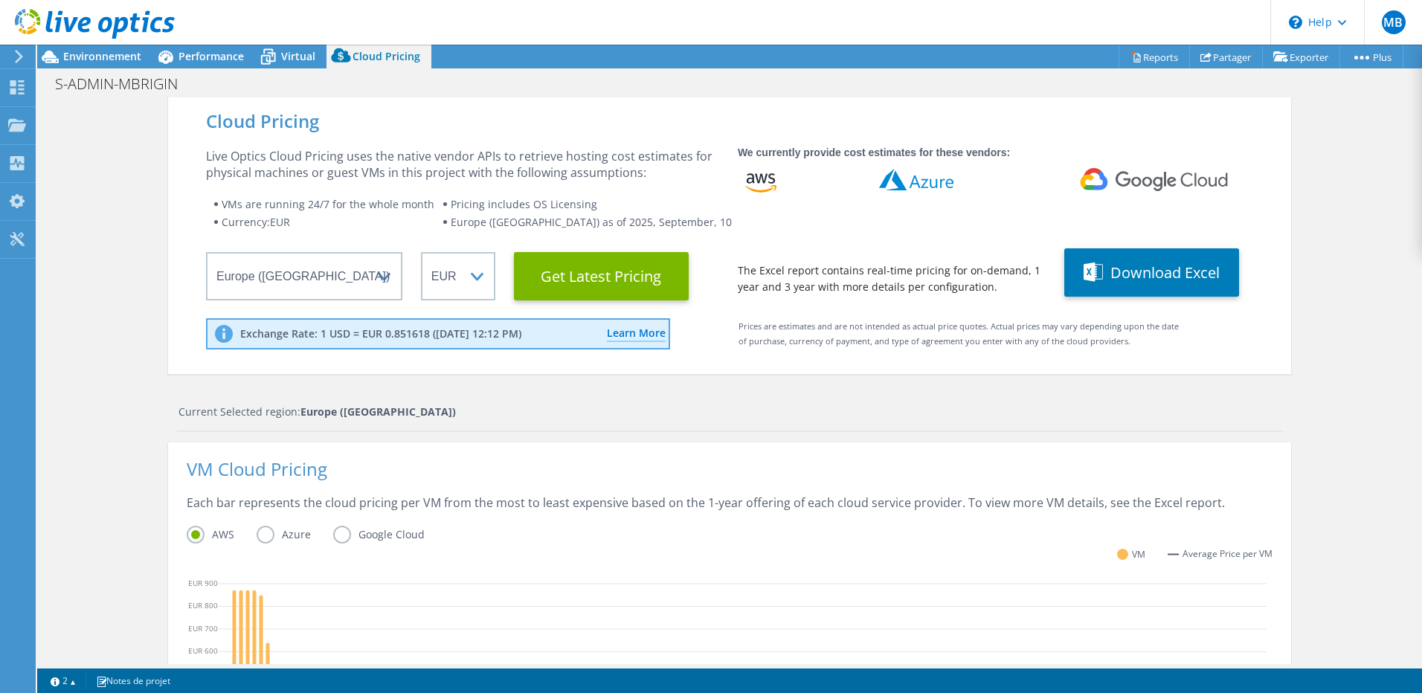
click at [0, 0] on input "Azure" at bounding box center [0, 0] width 0 height 0
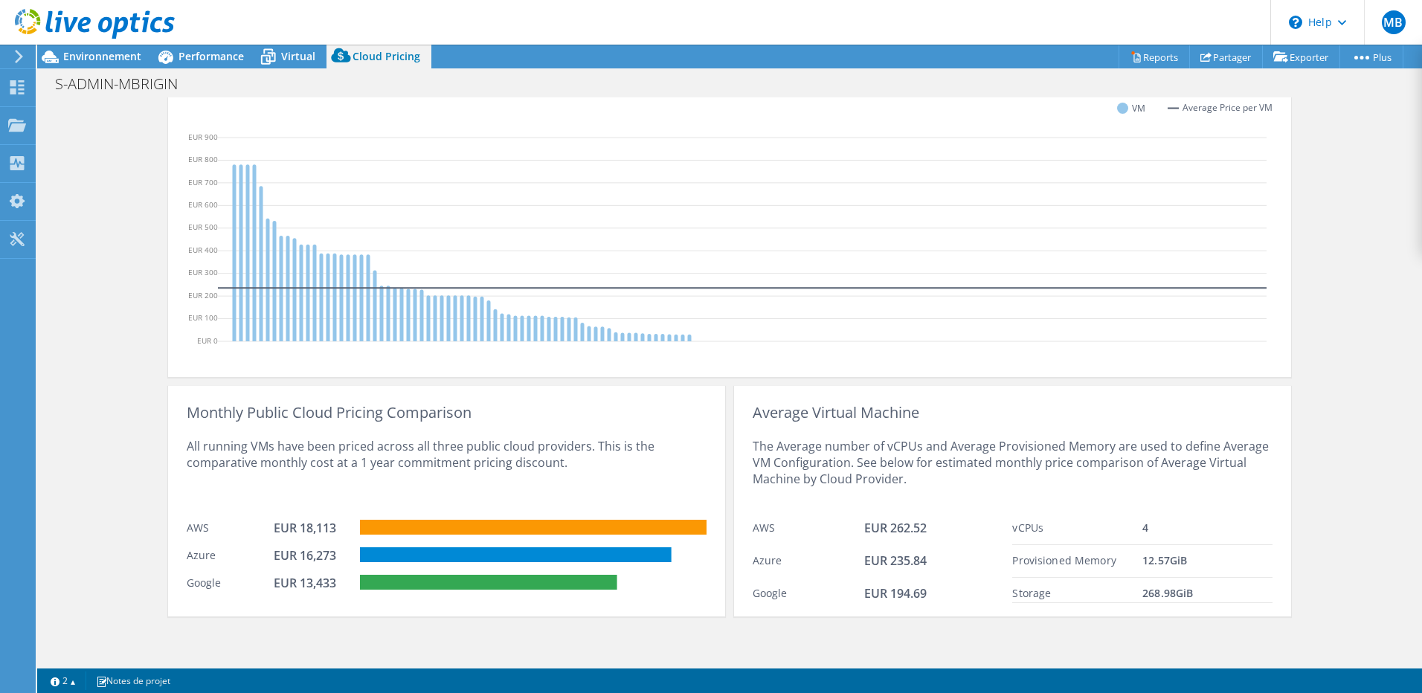
scroll to position [297, 0]
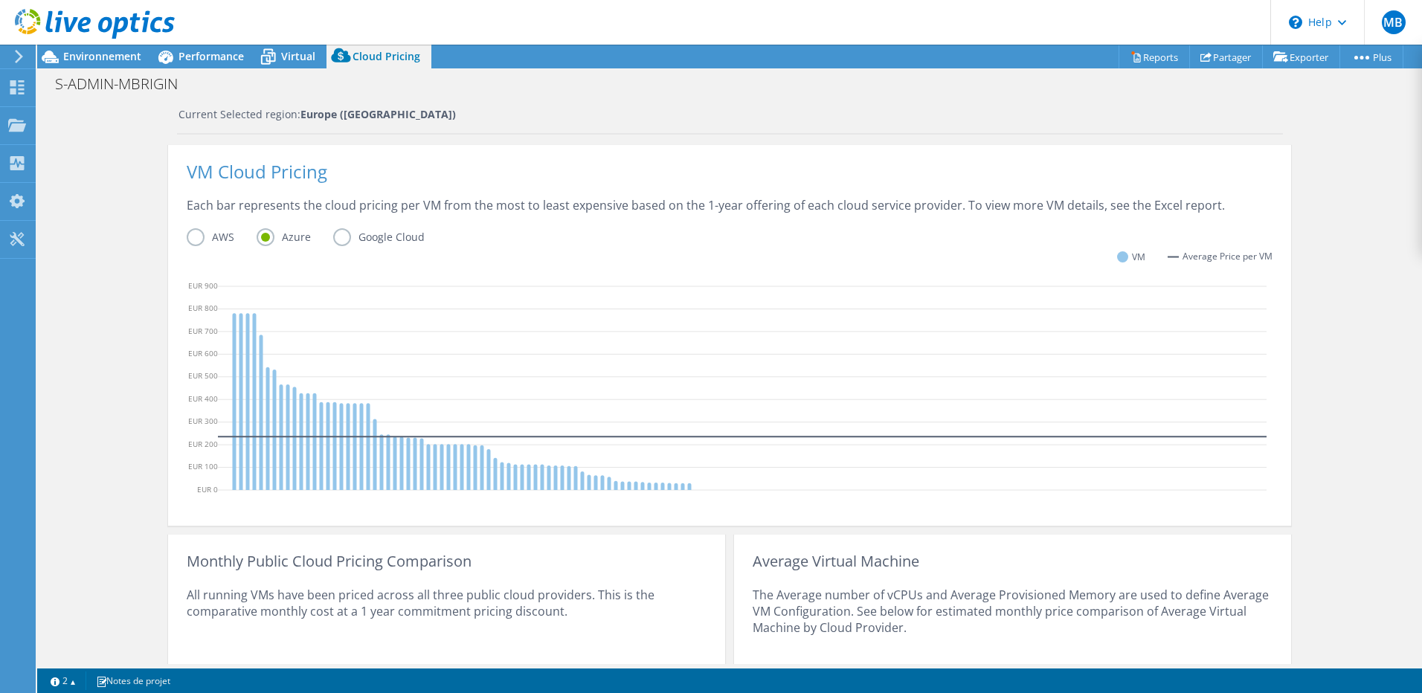
click at [343, 234] on label "Google Cloud" at bounding box center [390, 237] width 114 height 18
click at [0, 0] on input "Google Cloud" at bounding box center [0, 0] width 0 height 0
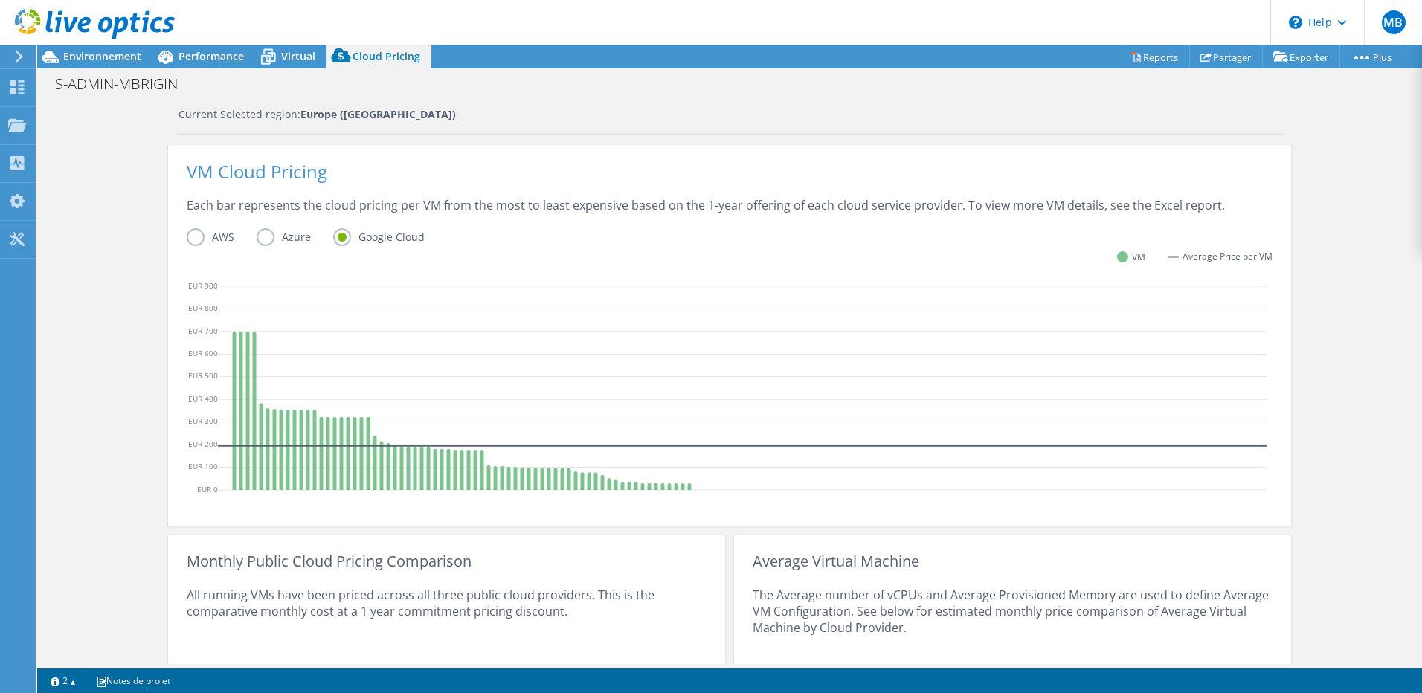
click at [190, 239] on label "AWS" at bounding box center [222, 237] width 70 height 18
click at [0, 0] on input "AWS" at bounding box center [0, 0] width 0 height 0
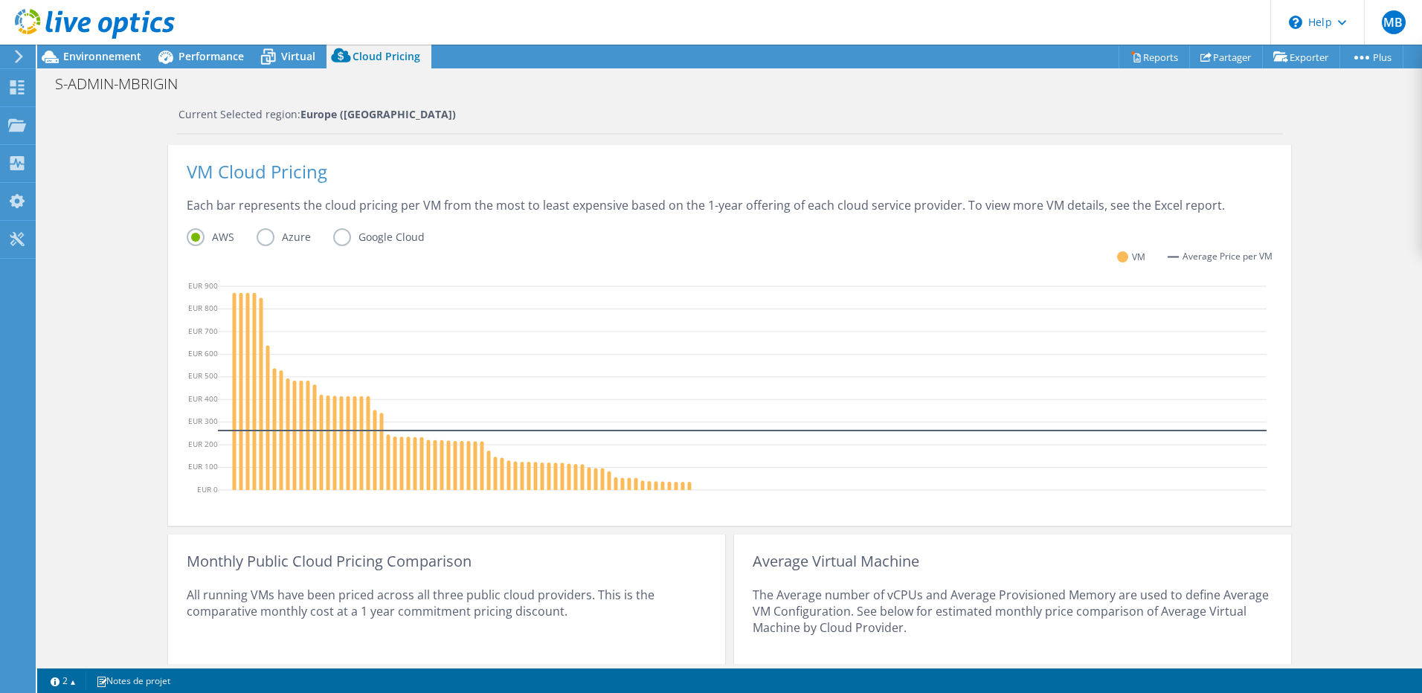
click at [262, 236] on label "Azure" at bounding box center [295, 237] width 77 height 18
click at [0, 0] on input "Azure" at bounding box center [0, 0] width 0 height 0
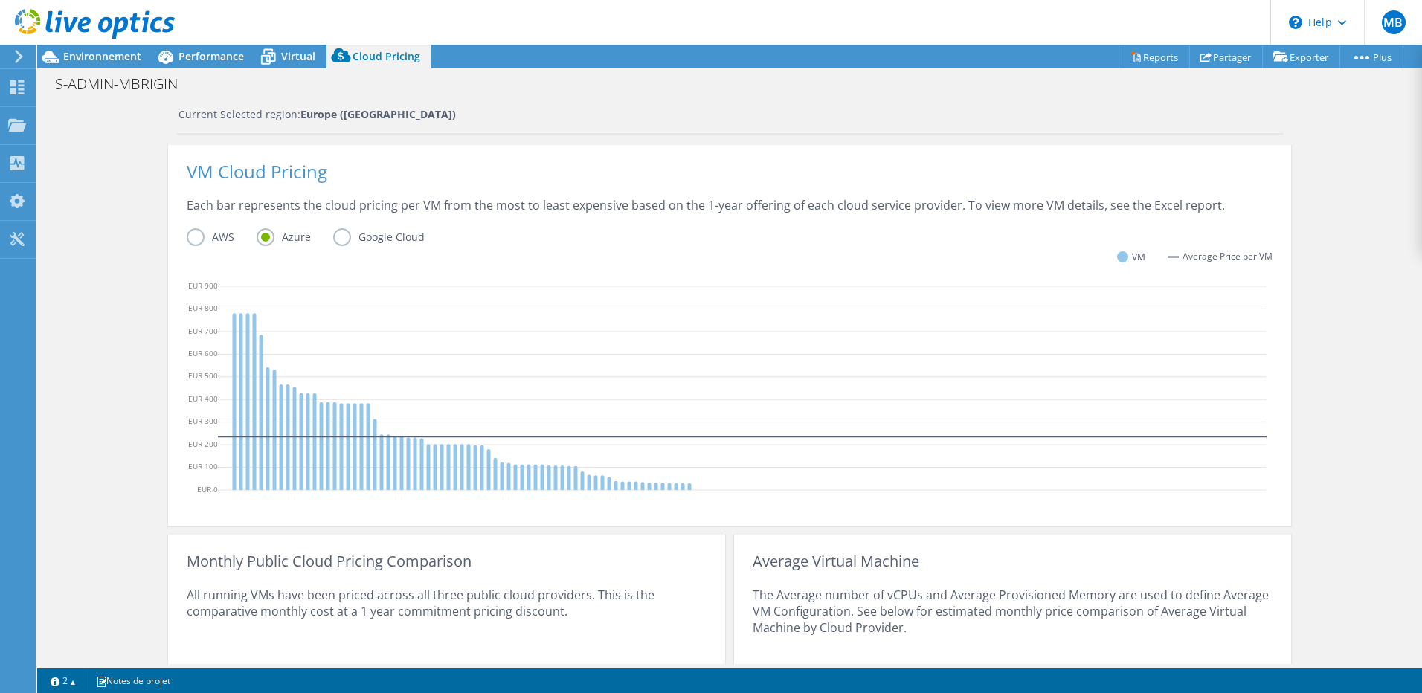
click at [1365, 247] on div "Cloud Pricing Live Optics Cloud Pricing uses the native vendor APIs to retrieve…" at bounding box center [729, 306] width 1385 height 1013
click at [1135, 51] on link "Reports" at bounding box center [1154, 56] width 71 height 23
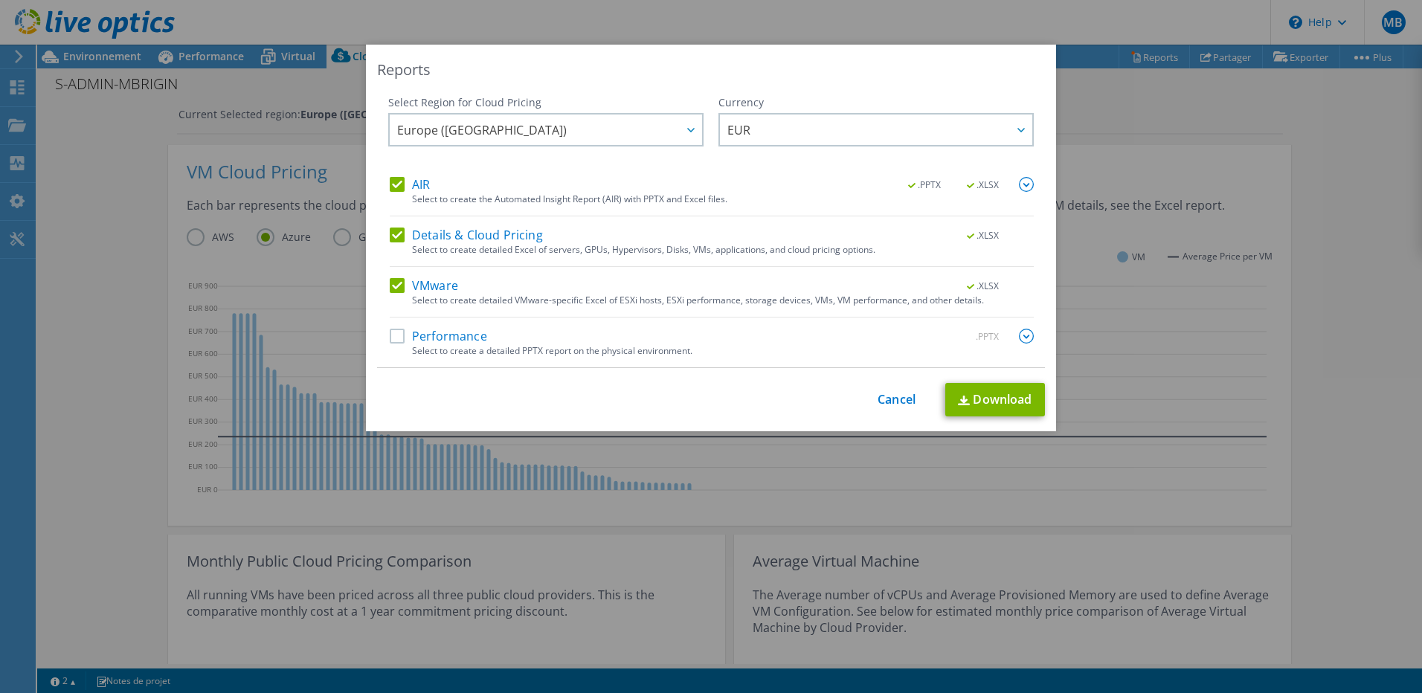
click at [394, 340] on label "Performance" at bounding box center [438, 336] width 97 height 15
click at [0, 0] on input "Performance" at bounding box center [0, 0] width 0 height 0
click at [1026, 336] on img at bounding box center [1026, 336] width 15 height 15
click at [1026, 336] on div "Select Region for Cloud Pricing Asia Pacific (Hong Kong) Asia Pacific (Mumbai) …" at bounding box center [711, 231] width 668 height 273
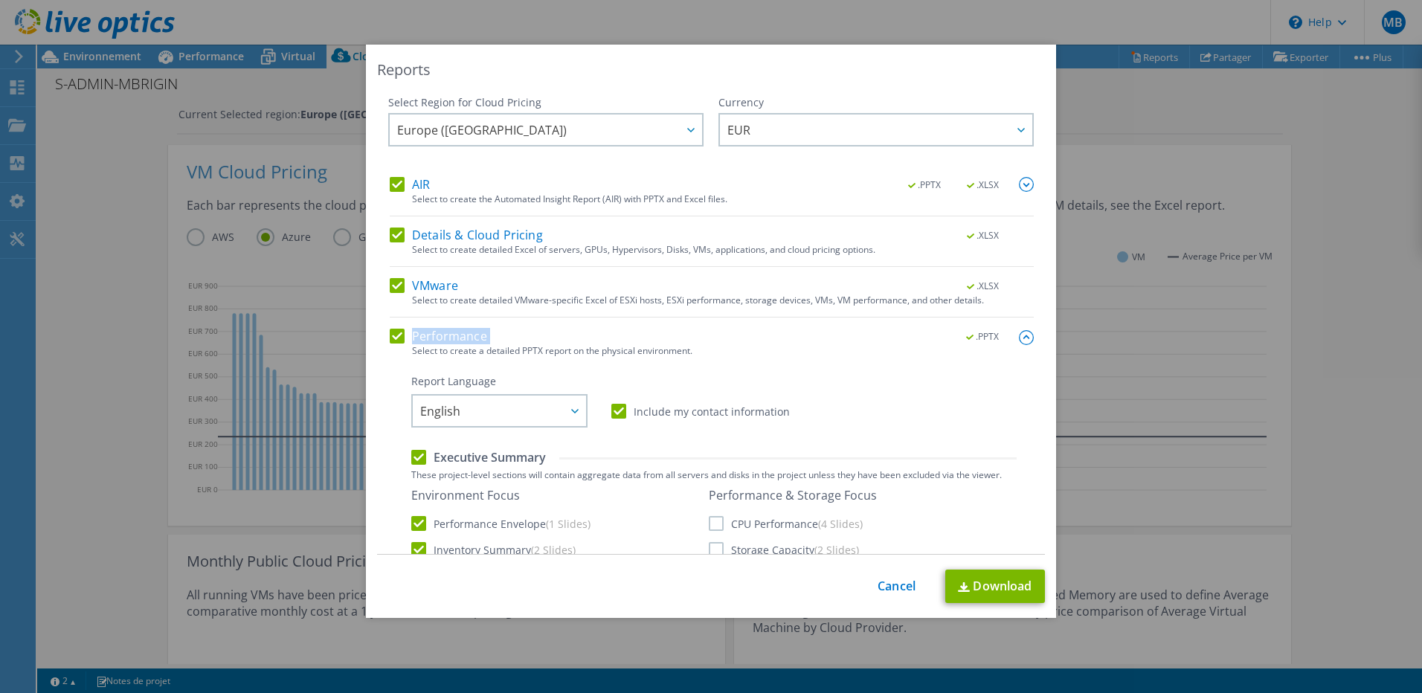
click at [1026, 336] on div "Select Region for Cloud Pricing Asia Pacific (Hong Kong) Asia Pacific (Mumbai) …" at bounding box center [711, 325] width 668 height 460
click at [1023, 336] on div "Select Region for Cloud Pricing Asia Pacific (Hong Kong) Asia Pacific (Mumbai) …" at bounding box center [711, 325] width 668 height 460
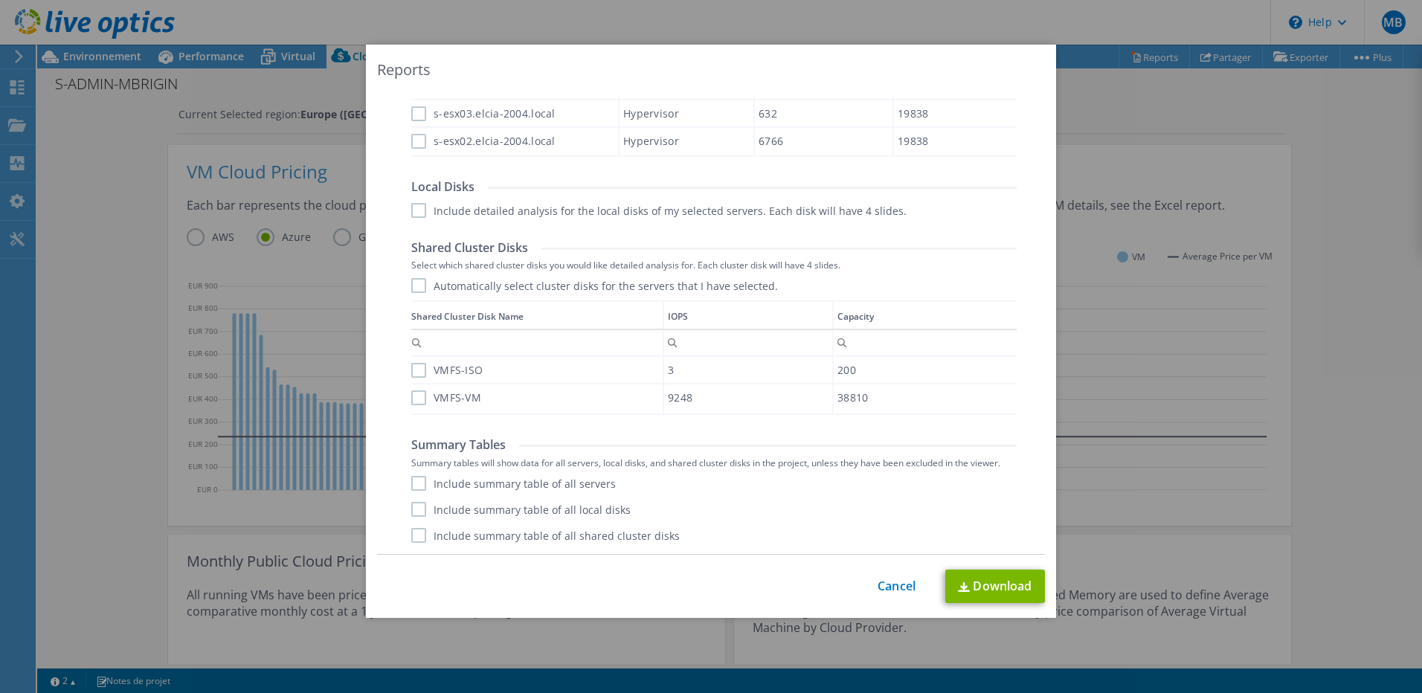
scroll to position [480, 0]
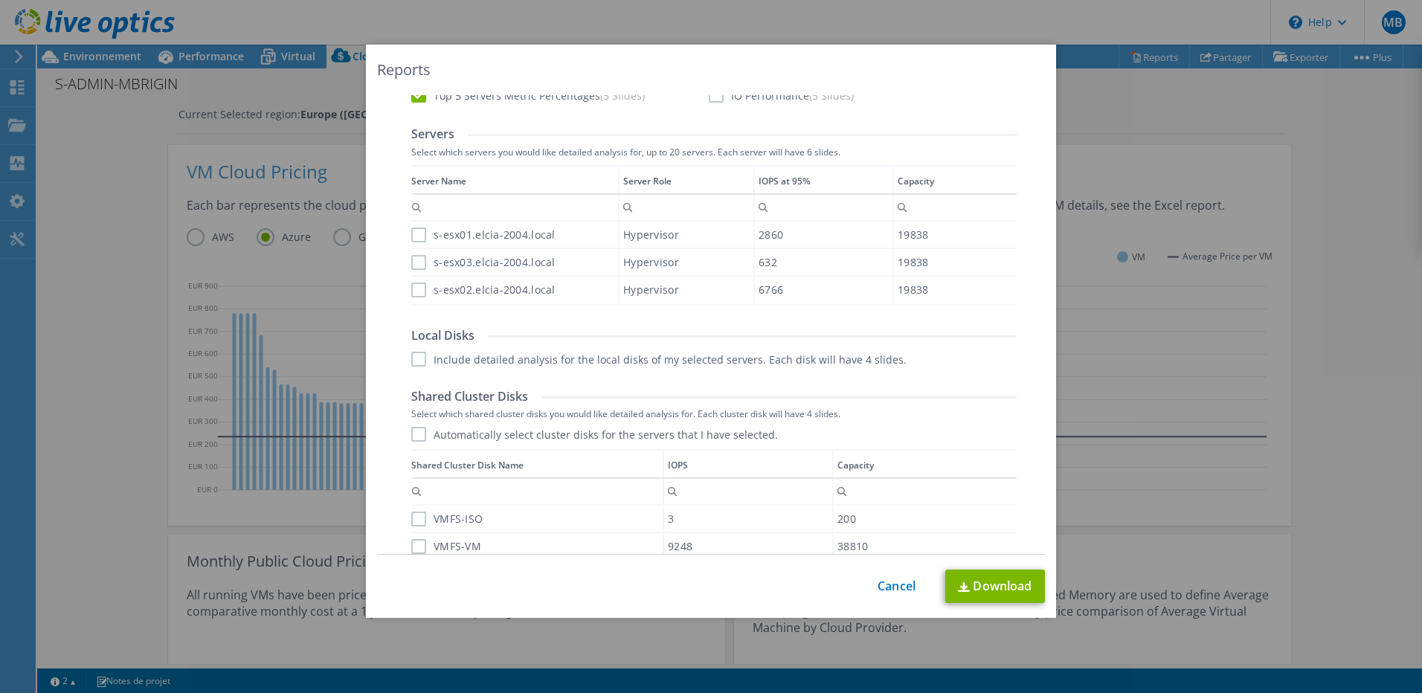
click at [416, 361] on label "Include detailed analysis for the local disks of my selected servers. Each disk…" at bounding box center [658, 359] width 495 height 15
click at [0, 0] on input "Include detailed analysis for the local disks of my selected servers. Each disk…" at bounding box center [0, 0] width 0 height 0
click at [411, 434] on label "Automatically select cluster disks for the servers that I have selected." at bounding box center [594, 434] width 367 height 15
click at [0, 0] on input "Automatically select cluster disks for the servers that I have selected." at bounding box center [0, 0] width 0 height 0
click at [411, 236] on label "s-esx01.elcia-2004.local" at bounding box center [483, 235] width 144 height 15
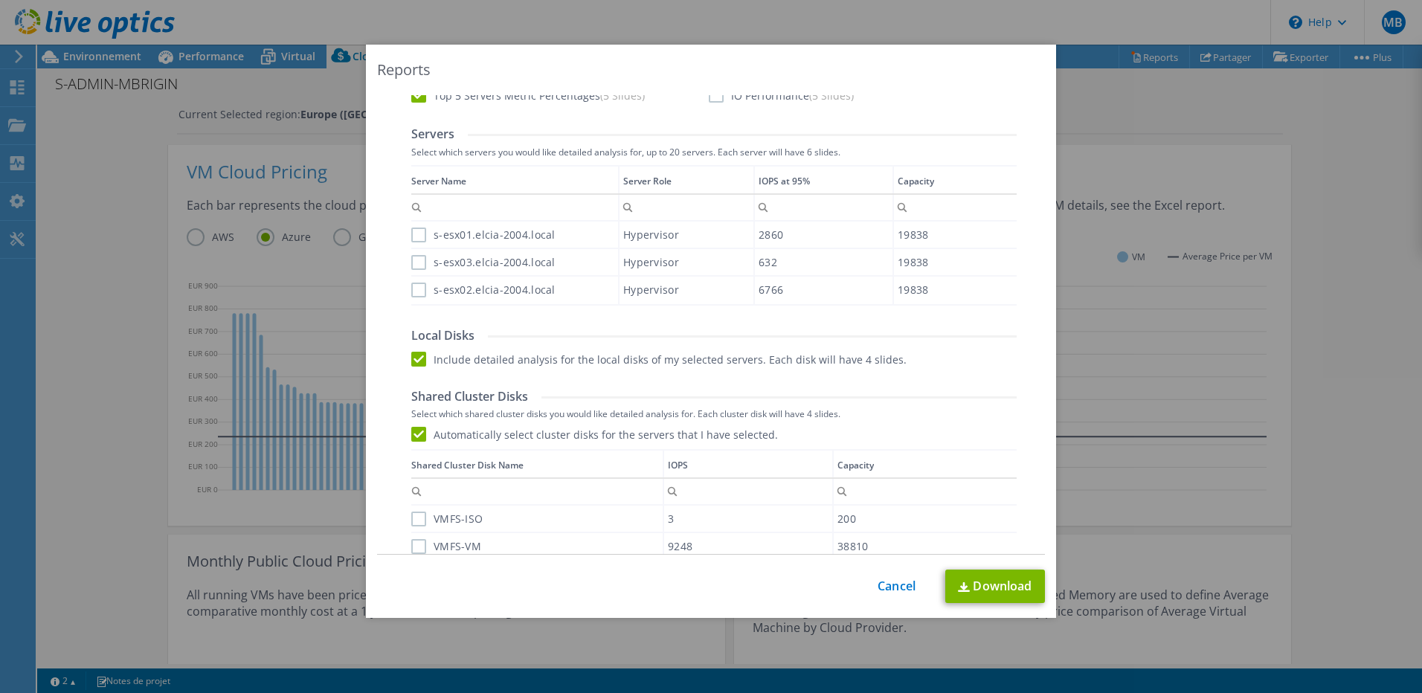
click at [0, 0] on input "s-esx01.elcia-2004.local" at bounding box center [0, 0] width 0 height 0
click at [414, 258] on label "s-esx03.elcia-2004.local" at bounding box center [483, 262] width 144 height 15
click at [0, 0] on input "s-esx03.elcia-2004.local" at bounding box center [0, 0] width 0 height 0
click at [416, 287] on label "s-esx02.elcia-2004.local" at bounding box center [483, 290] width 144 height 15
click at [0, 0] on input "s-esx02.elcia-2004.local" at bounding box center [0, 0] width 0 height 0
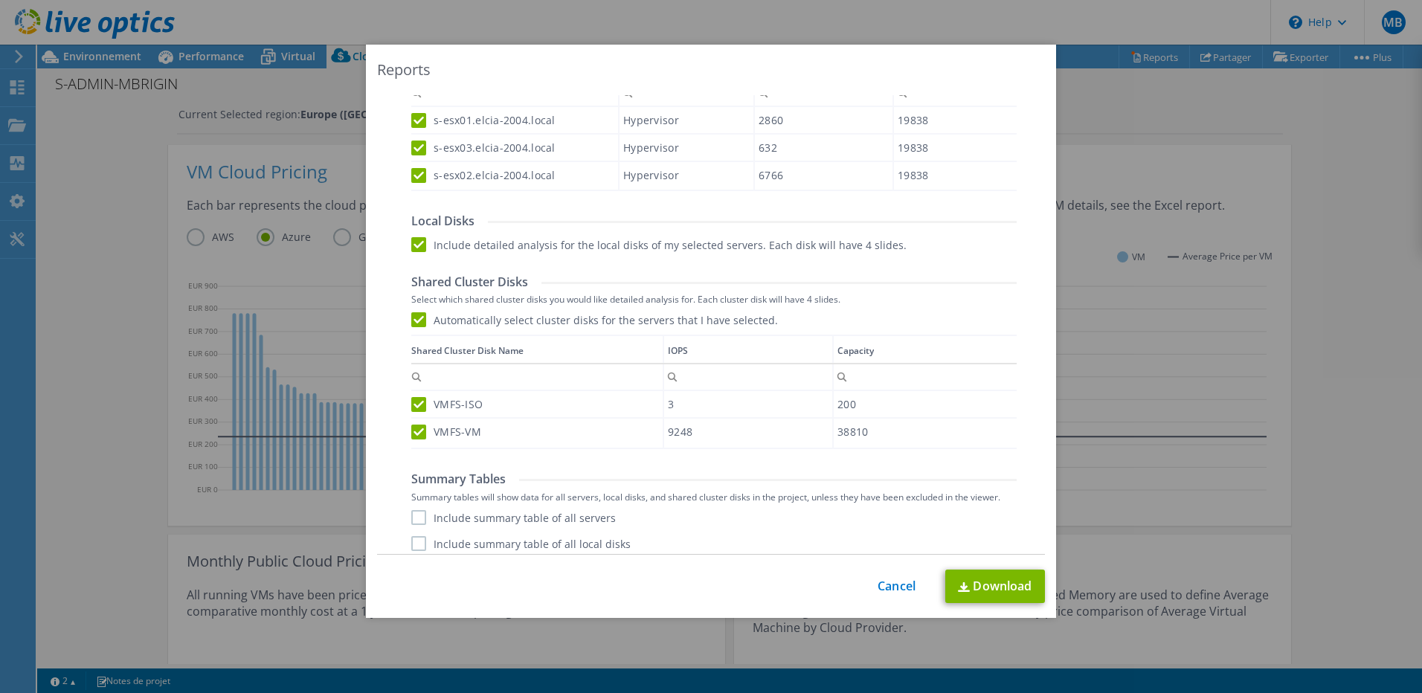
scroll to position [629, 0]
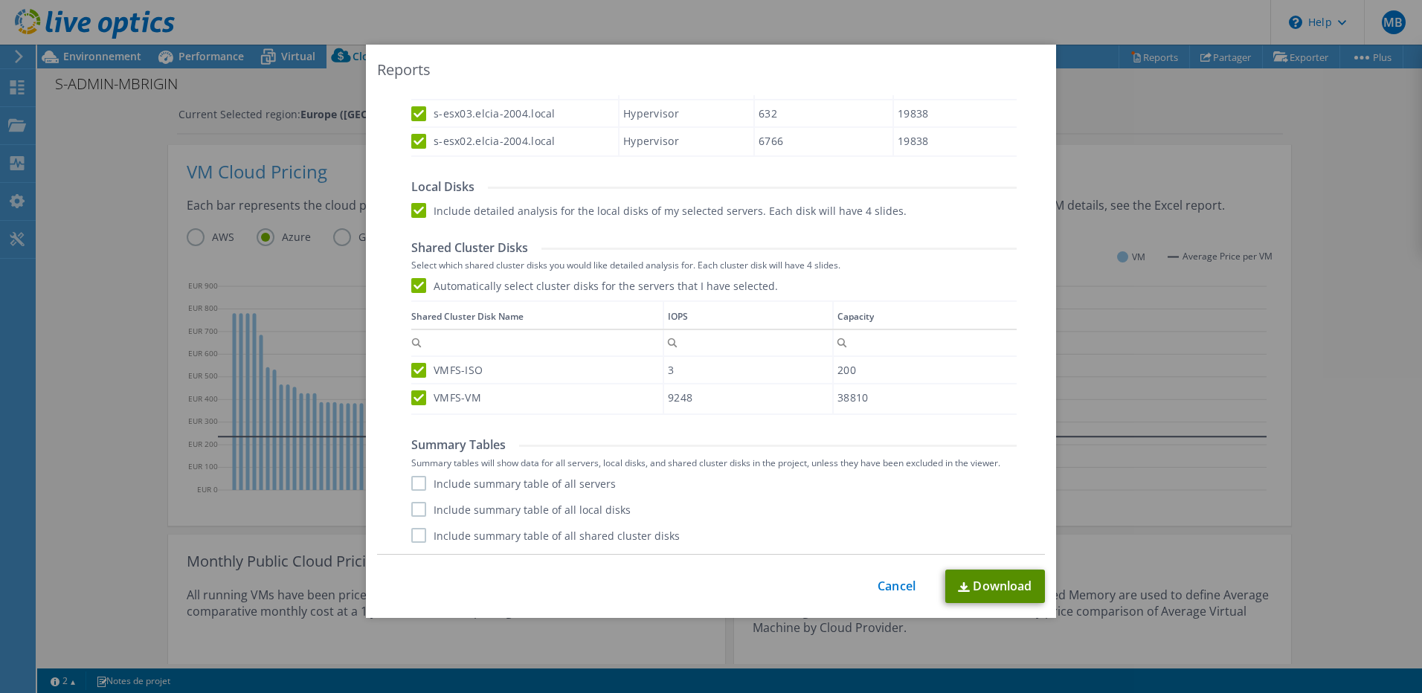
click at [968, 584] on link "Download" at bounding box center [995, 586] width 100 height 33
click at [1015, 63] on div "Reports" at bounding box center [711, 69] width 668 height 21
click at [890, 586] on link "Cancel" at bounding box center [897, 586] width 38 height 14
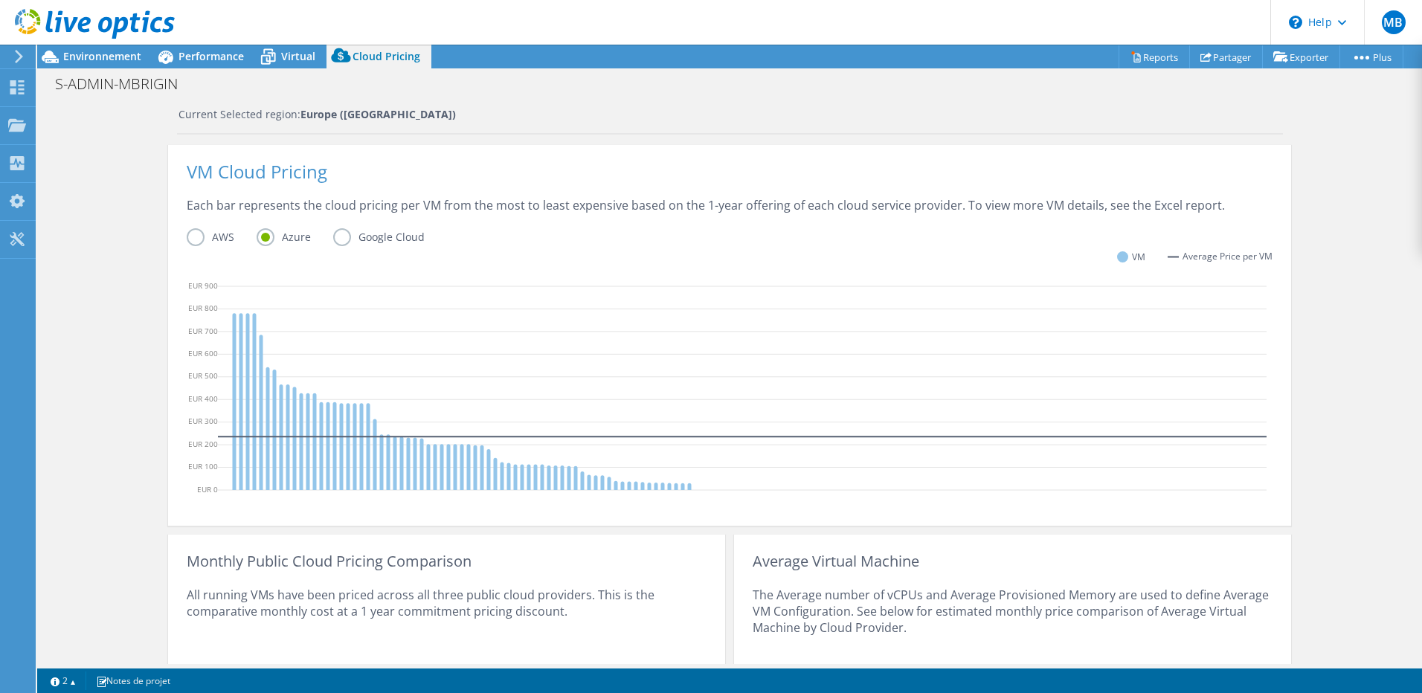
click at [92, 161] on div "Cloud Pricing Live Optics Cloud Pricing uses the native vendor APIs to retrieve…" at bounding box center [729, 306] width 1385 height 1013
click at [94, 54] on span "Environnement" at bounding box center [102, 56] width 78 height 14
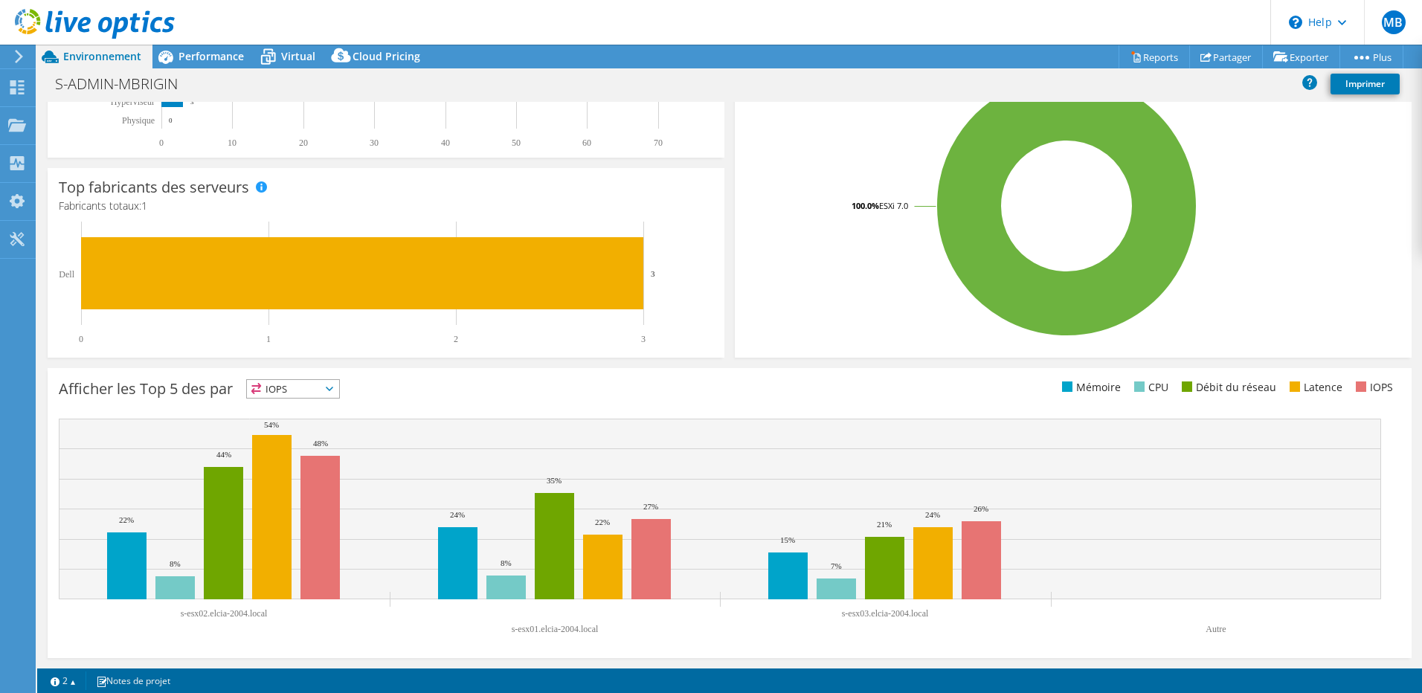
scroll to position [0, 0]
